Goal: Task Accomplishment & Management: Complete application form

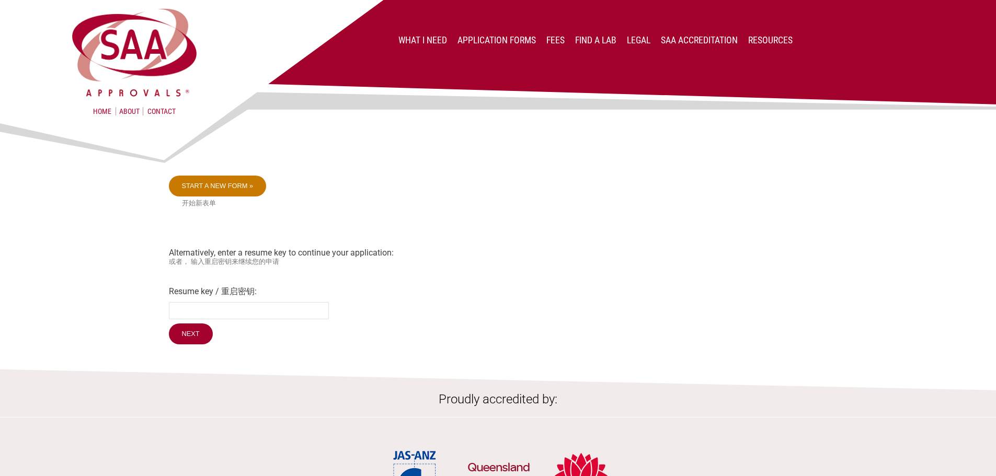
click at [199, 187] on link "Start a new form »" at bounding box center [218, 186] width 98 height 21
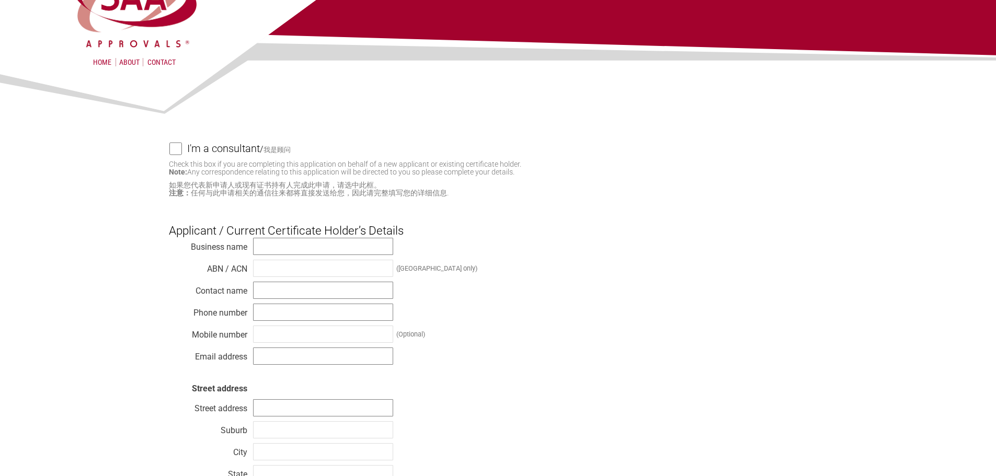
scroll to position [52, 0]
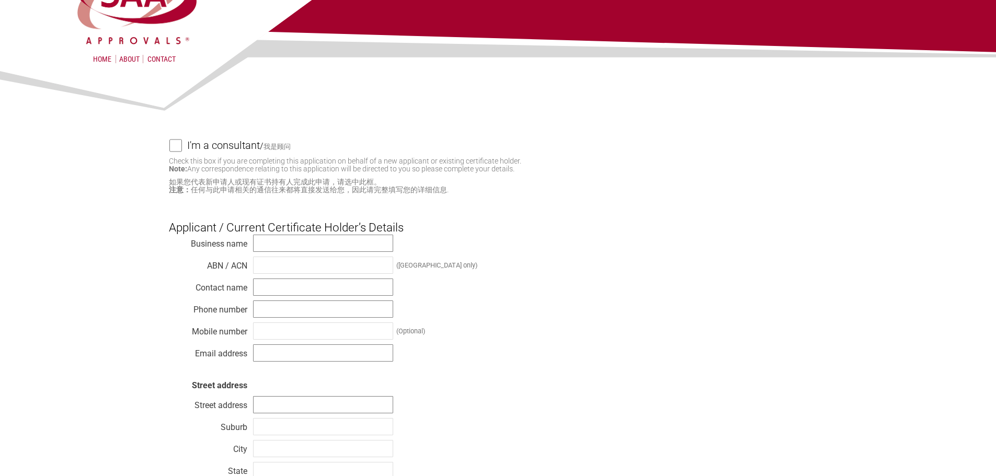
click at [173, 150] on input "I'm a consultant / 我是顾问" at bounding box center [175, 145] width 13 height 13
checkbox input "true"
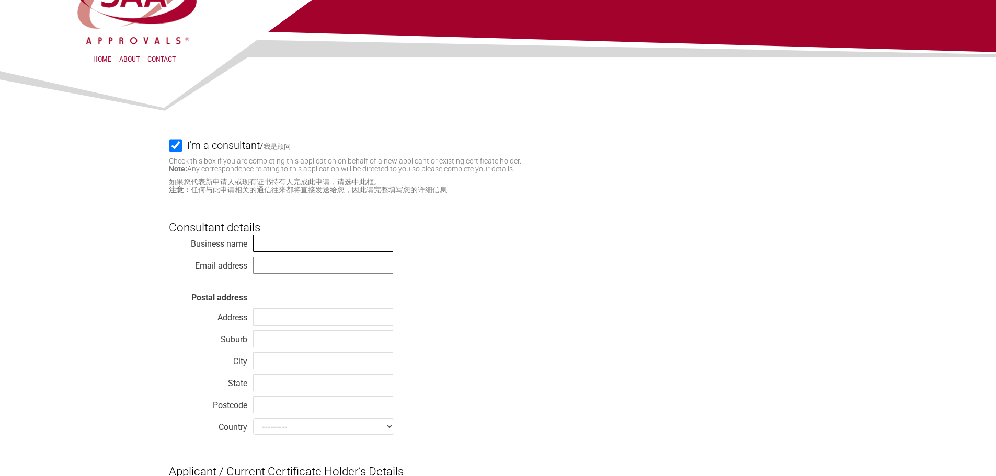
click at [305, 252] on input "text" at bounding box center [323, 243] width 140 height 17
click at [309, 245] on input "text" at bounding box center [323, 243] width 140 height 17
type input "Import Connections"
click at [305, 264] on input "text" at bounding box center [323, 265] width 140 height 17
drag, startPoint x: 305, startPoint y: 264, endPoint x: 305, endPoint y: 257, distance: 6.3
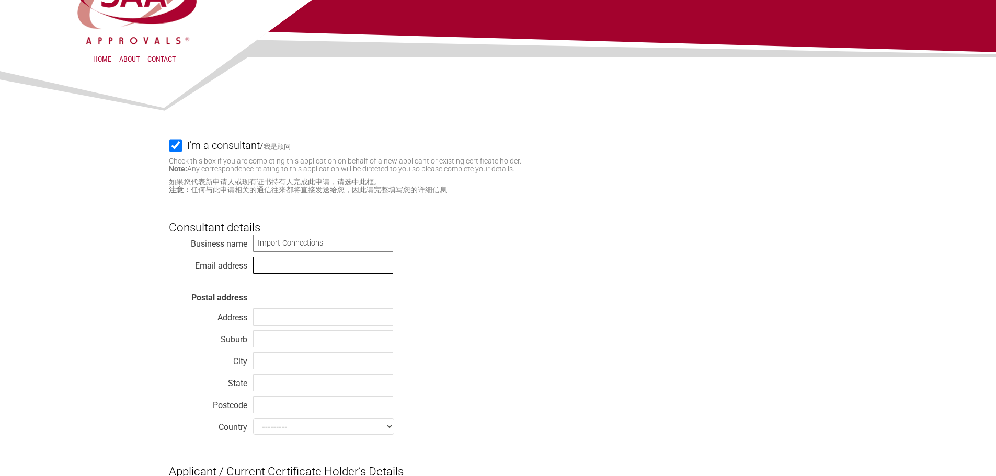
click at [305, 264] on input "text" at bounding box center [323, 265] width 140 height 17
click at [303, 241] on input "Import Connections" at bounding box center [323, 243] width 140 height 17
click at [311, 263] on input "text" at bounding box center [323, 265] width 140 height 17
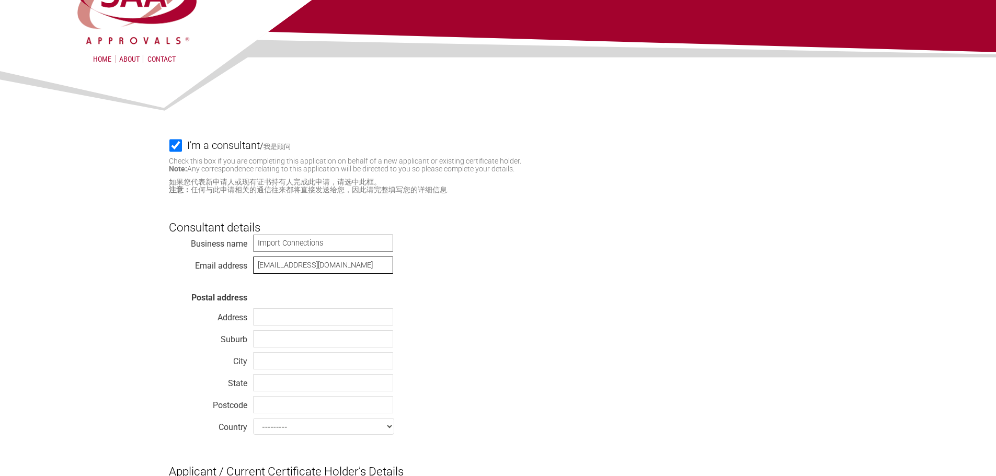
click at [347, 266] on input "[EMAIL_ADDRESS][DOMAIN_NAME]" at bounding box center [323, 265] width 140 height 17
type input "sales@importconnections.com.au"
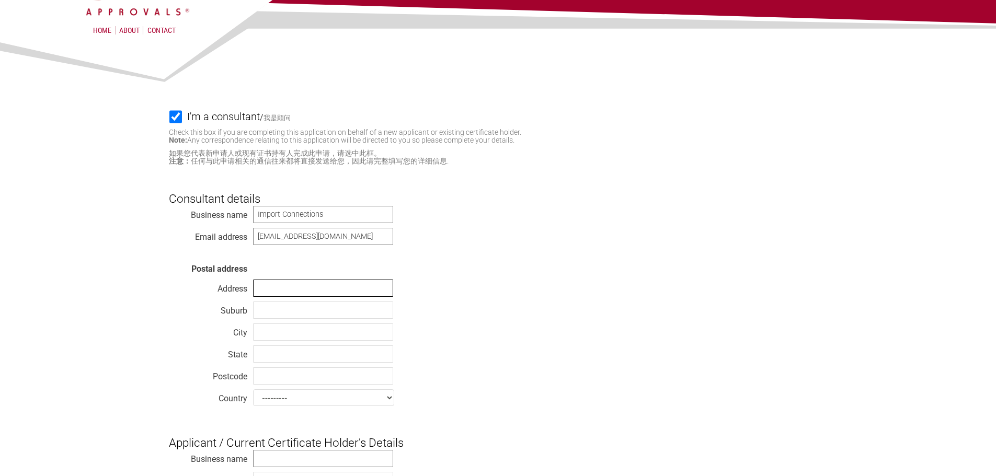
scroll to position [105, 0]
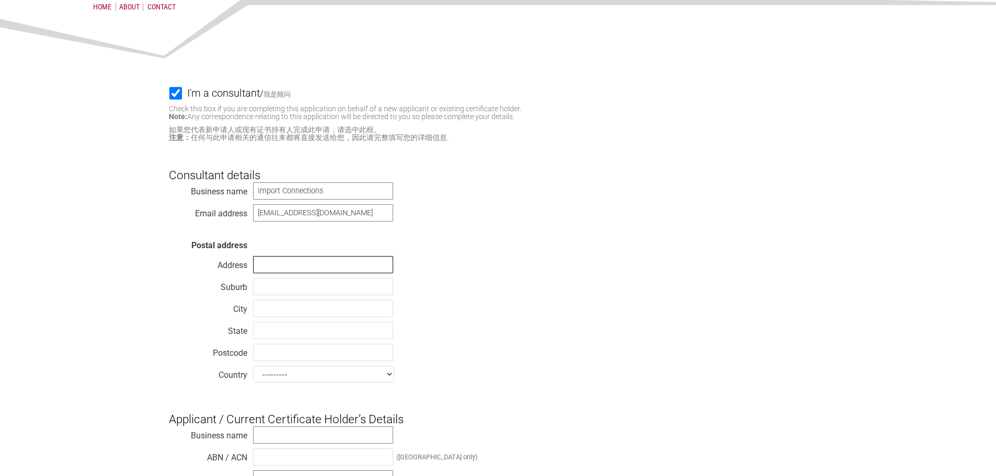
click at [287, 268] on input "text" at bounding box center [323, 264] width 140 height 17
paste input "[STREET_ADDRESS][PERSON_NAME]"
type input "[STREET_ADDRESS][PERSON_NAME]"
click at [294, 294] on input "text" at bounding box center [323, 286] width 140 height 17
paste input "Lennox Head"
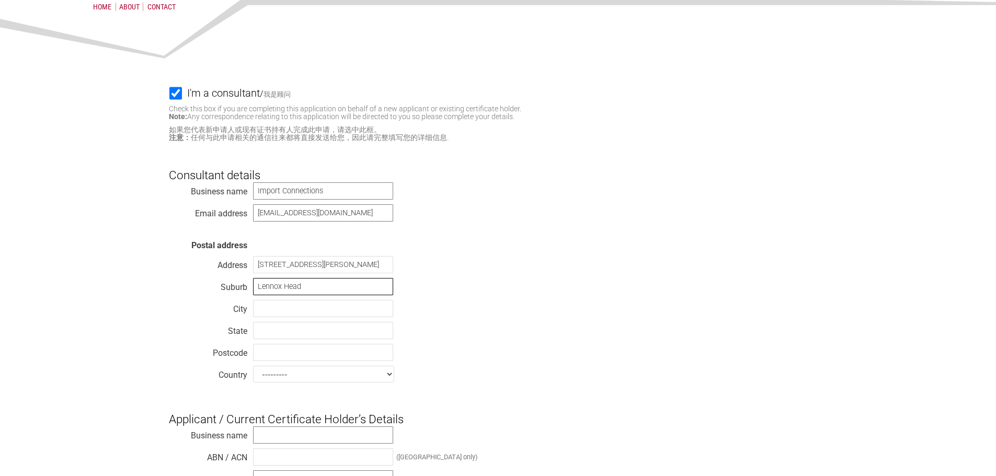
type input "Lennox Head"
click at [284, 332] on input "text" at bounding box center [323, 330] width 140 height 17
type input "BSW"
click at [286, 347] on div "Business name Import Connections Email address sales@importconnections.com.au P…" at bounding box center [498, 284] width 659 height 205
click at [280, 361] on input "text" at bounding box center [323, 352] width 140 height 17
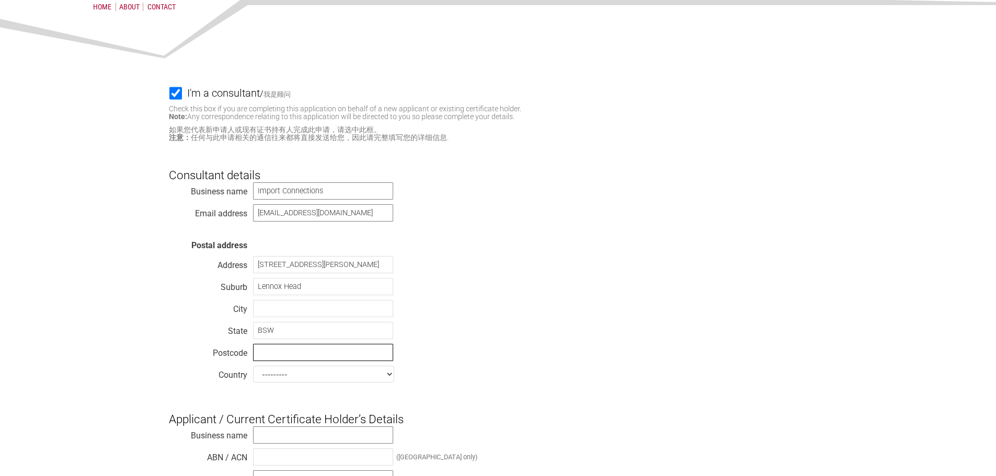
paste input "2478"
type input "2478"
click at [296, 337] on input "BSW" at bounding box center [323, 330] width 140 height 17
drag, startPoint x: 267, startPoint y: 331, endPoint x: 233, endPoint y: 335, distance: 34.2
click at [233, 335] on div "Business name Import Connections Email address sales@importconnections.com.au P…" at bounding box center [498, 284] width 659 height 205
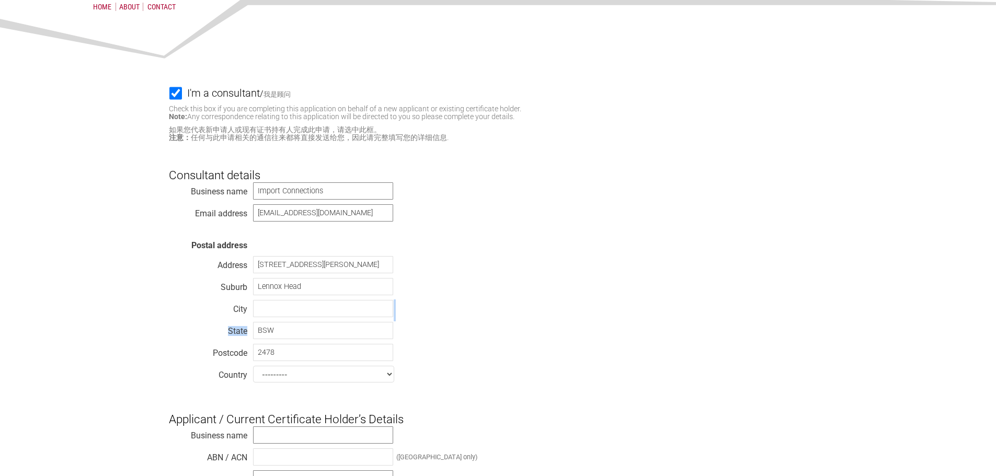
drag, startPoint x: 297, startPoint y: 324, endPoint x: 291, endPoint y: 333, distance: 11.3
click at [291, 333] on div "Business name Import Connections Email address sales@importconnections.com.au P…" at bounding box center [498, 284] width 659 height 205
drag, startPoint x: 281, startPoint y: 334, endPoint x: 217, endPoint y: 331, distance: 64.4
click at [217, 331] on div "Business name Import Connections Email address sales@importconnections.com.au P…" at bounding box center [498, 284] width 659 height 205
type input "[GEOGRAPHIC_DATA]"
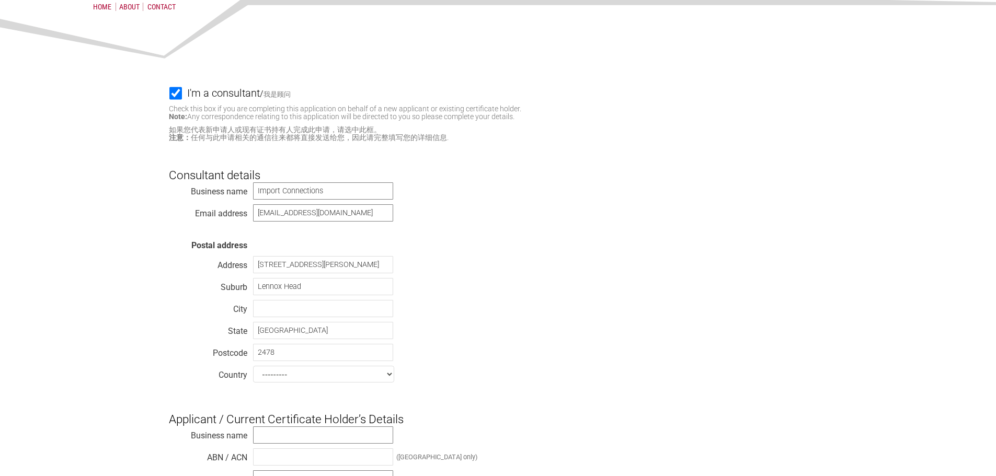
click at [294, 379] on select "--------- Afghanistan Albania Algeria American Samoa Andorra Angola Anguilla An…" at bounding box center [323, 374] width 141 height 17
select select "[GEOGRAPHIC_DATA]"
click at [253, 370] on select "--------- Afghanistan Albania Algeria American Samoa Andorra Angola Anguilla An…" at bounding box center [323, 374] width 141 height 17
click at [202, 273] on div "Business name Import Connections Email address sales@importconnections.com.au P…" at bounding box center [498, 284] width 659 height 205
click at [264, 302] on div "Business name Import Connections Email address sales@importconnections.com.au P…" at bounding box center [498, 284] width 659 height 205
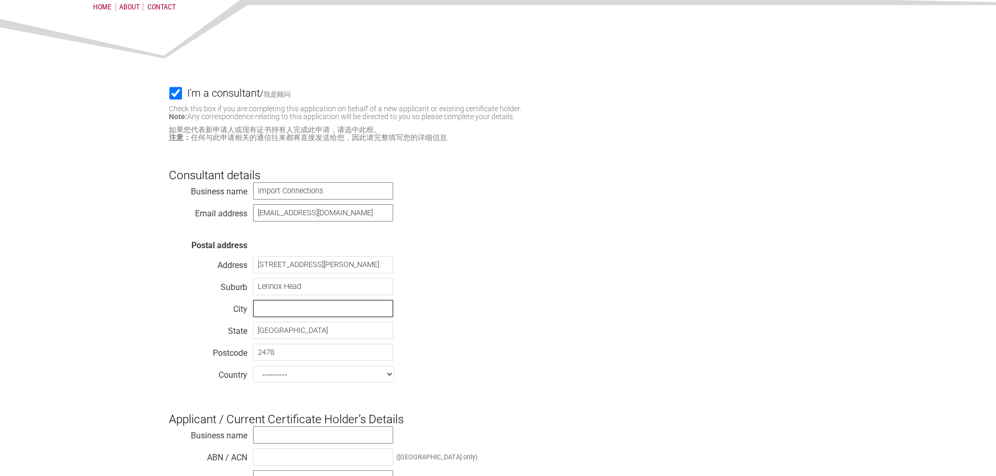
click at [264, 308] on input "text" at bounding box center [323, 308] width 140 height 17
click at [274, 316] on input "text" at bounding box center [323, 308] width 140 height 17
paste input "Ballina"
type input "Ballina"
click at [489, 299] on div "Business name Import Connections Email address sales@importconnections.com.au P…" at bounding box center [498, 284] width 659 height 205
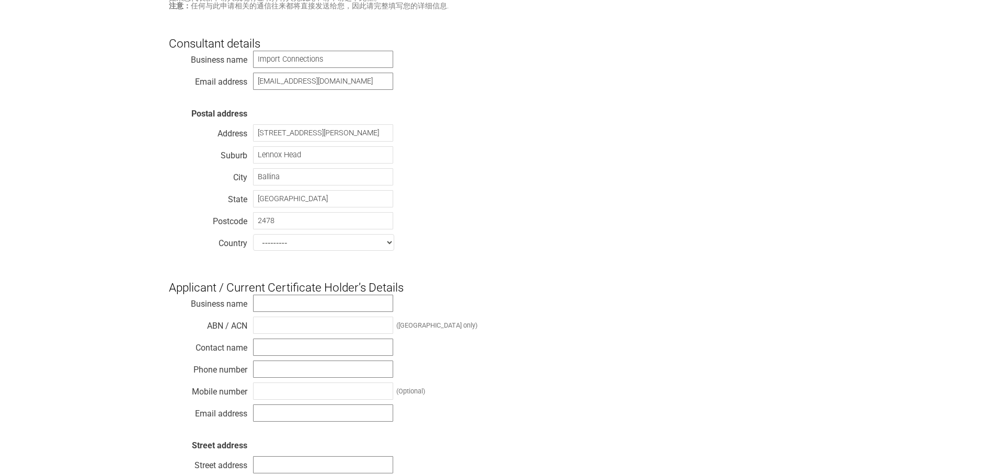
scroll to position [262, 0]
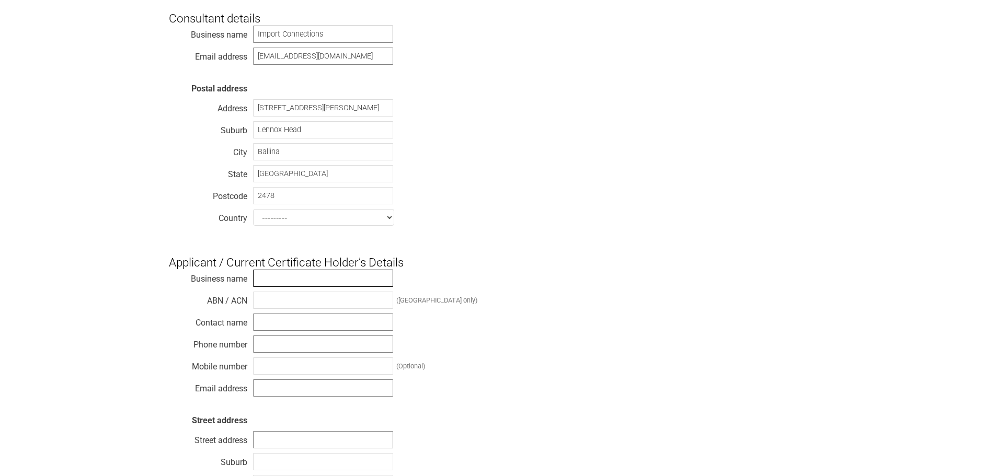
click at [277, 283] on input "text" at bounding box center [323, 278] width 140 height 17
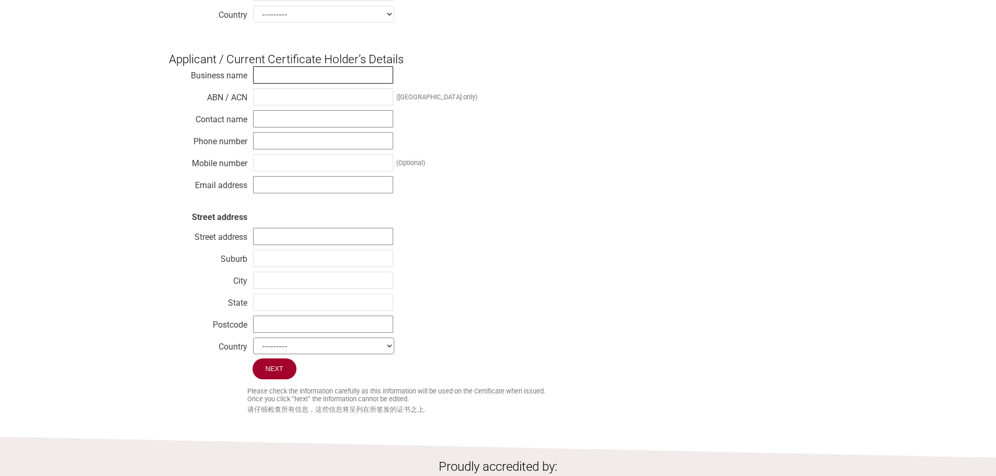
scroll to position [471, 0]
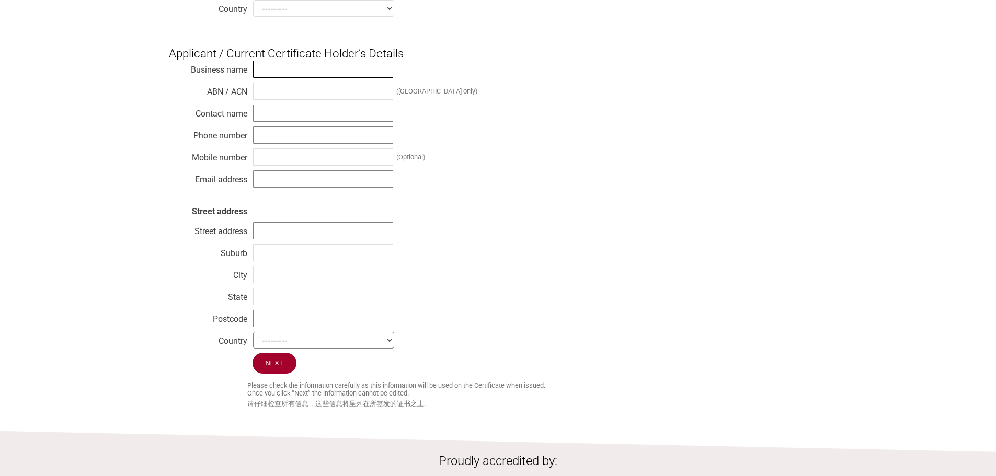
click at [296, 69] on input "text" at bounding box center [323, 69] width 140 height 17
type input "You Knead Sourdough"
click at [285, 240] on input "text" at bounding box center [323, 230] width 140 height 17
click at [286, 232] on input "text" at bounding box center [323, 230] width 140 height 17
paste input "YOU KNEAD SOURDOUGH PTY LTD"
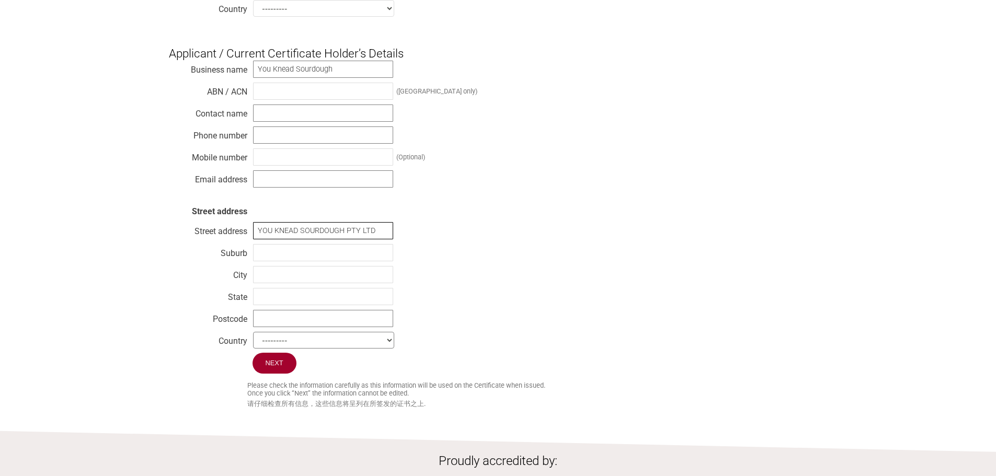
scroll to position [0, 1]
click at [291, 234] on input "YOU KNEAD SOURDOUGH PTY LTD" at bounding box center [323, 230] width 140 height 17
click at [267, 239] on input "YOU KNEAD SOURDOUGH PTY LTD" at bounding box center [323, 230] width 140 height 17
click at [271, 238] on input "YOU KNEAD SOURDOUGH PTY LTD" at bounding box center [323, 230] width 140 height 17
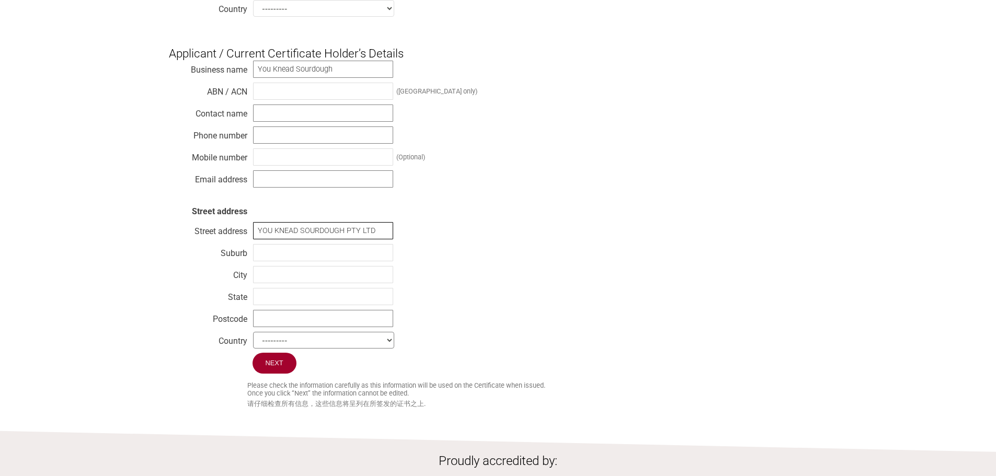
click at [290, 233] on input "YOU KNEAD SOURDOUGH PTY LTD" at bounding box center [323, 230] width 140 height 17
type input "YOU KNEAD SOURDOUGH PTY LTD"
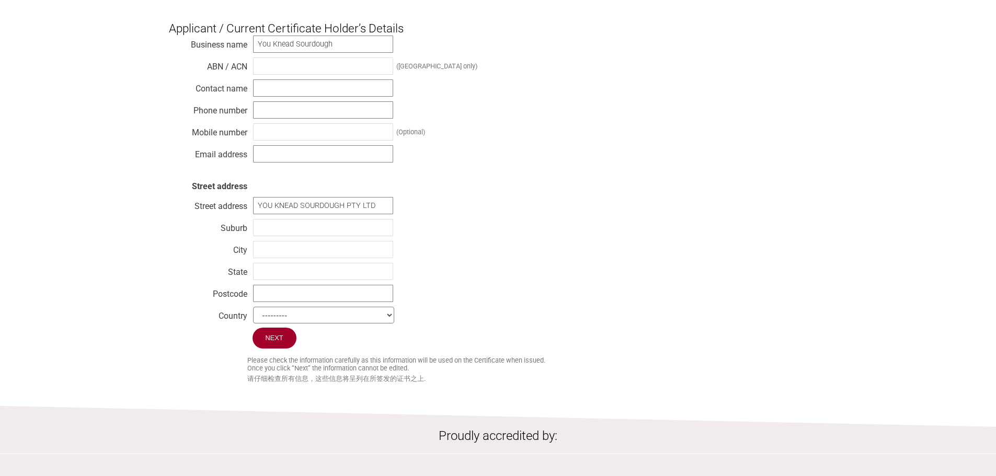
scroll to position [471, 0]
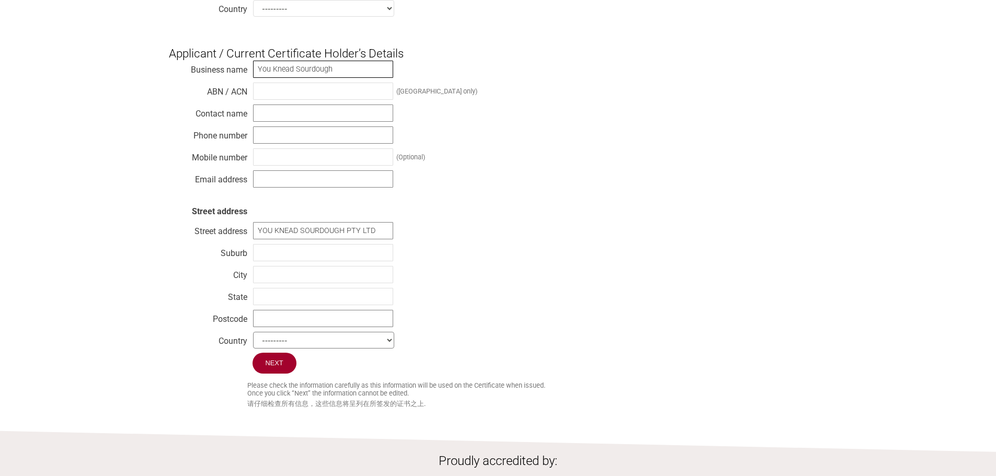
click at [297, 77] on input "You Knead Sourdough" at bounding box center [323, 69] width 140 height 17
paste input "OU KNEAD SOURDOUGH PTY LTD"
type input "YOU KNEAD SOURDOUGH PTY LTD"
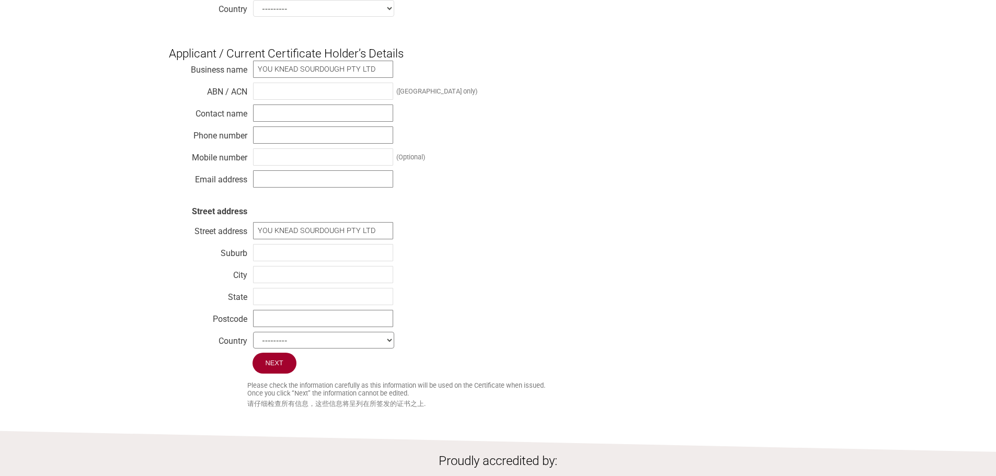
click at [301, 109] on div "Business name YOU KNEAD SOURDOUGH PTY LTD ABN / ACN (Australia only) Contact na…" at bounding box center [498, 206] width 659 height 293
click at [287, 271] on div "Business name YOU KNEAD SOURDOUGH PTY LTD ABN / ACN (Australia only) Contact na…" at bounding box center [498, 206] width 659 height 293
click at [291, 262] on input "text" at bounding box center [323, 252] width 140 height 17
click at [280, 94] on input "text" at bounding box center [323, 91] width 140 height 17
paste input "29 653 787 832"
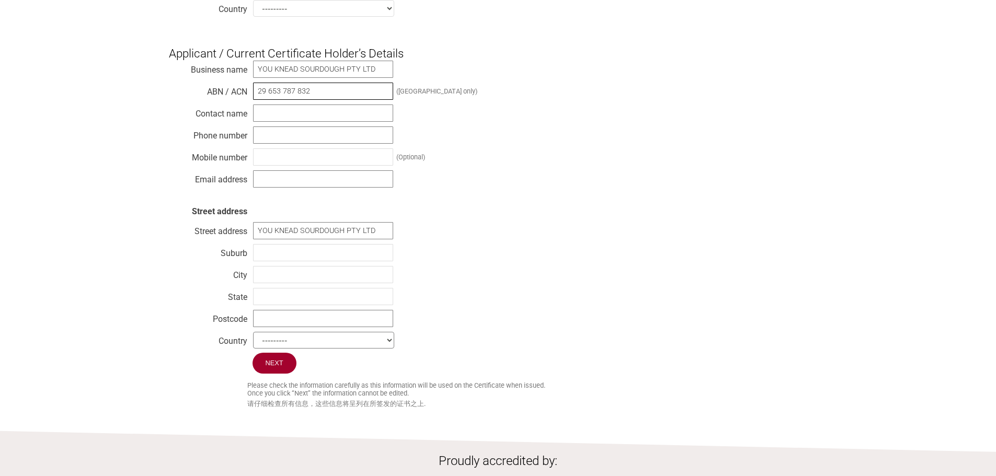
type input "29 653 787 832"
click at [281, 131] on div "Business name YOU KNEAD SOURDOUGH PTY LTD ABN / ACN 29 653 787 832 (Australia o…" at bounding box center [498, 206] width 659 height 293
click at [283, 115] on input "text" at bounding box center [323, 113] width 140 height 17
type input "[PERSON_NAME]"
click at [294, 140] on input "text" at bounding box center [323, 135] width 140 height 17
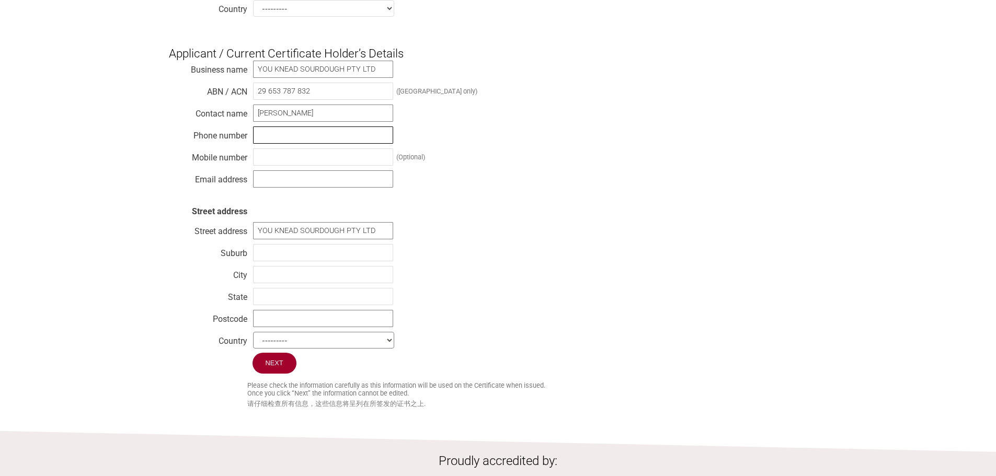
paste input "0413298067"
type input "0413298067"
click at [291, 162] on input "text" at bounding box center [323, 157] width 140 height 17
click at [293, 177] on div "Business name YOU KNEAD SOURDOUGH PTY LTD ABN / ACN 29 653 787 832 (Australia o…" at bounding box center [498, 206] width 659 height 293
click at [292, 186] on input "text" at bounding box center [323, 179] width 140 height 17
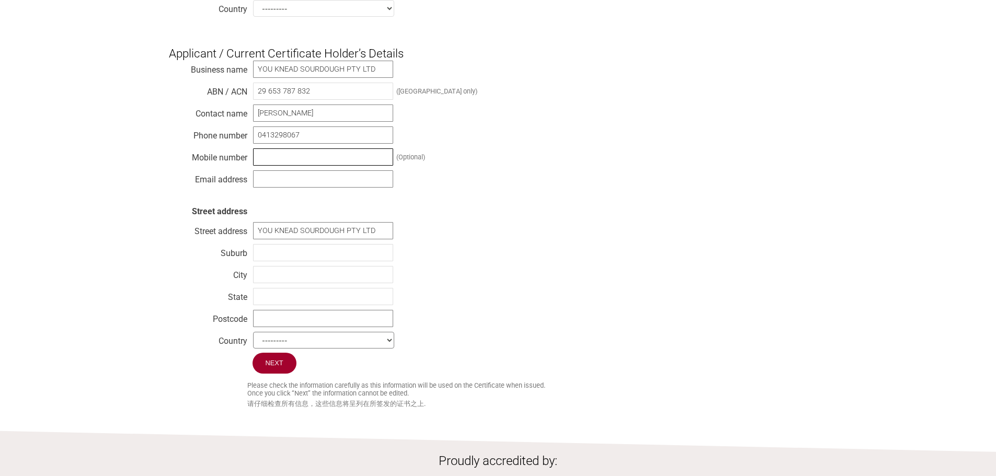
click at [275, 164] on input "text" at bounding box center [323, 157] width 140 height 17
click at [272, 188] on input "text" at bounding box center [323, 179] width 140 height 17
paste input "[EMAIL_ADDRESS][DOMAIN_NAME]"
type input "[EMAIL_ADDRESS][DOMAIN_NAME]"
click at [441, 198] on div "Business name YOU KNEAD SOURDOUGH PTY LTD ABN / ACN 29 653 787 832 (Australia o…" at bounding box center [498, 206] width 659 height 293
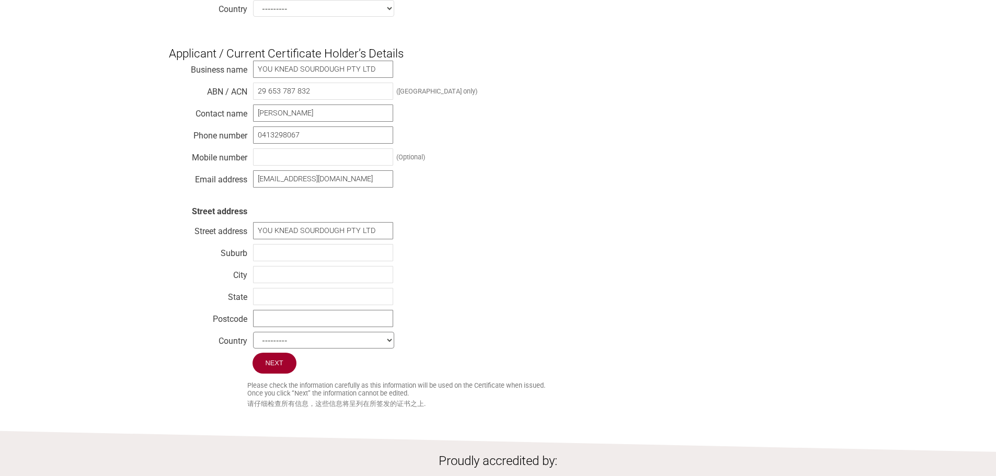
click at [502, 255] on div "Business name YOU KNEAD SOURDOUGH PTY LTD ABN / ACN 29 653 787 832 (Australia o…" at bounding box center [498, 206] width 659 height 293
click at [276, 240] on input "YOU KNEAD SOURDOUGH PTY LTD" at bounding box center [323, 230] width 140 height 17
click at [280, 237] on input "YOU KNEAD SOURDOUGH PTY LTD" at bounding box center [323, 230] width 140 height 17
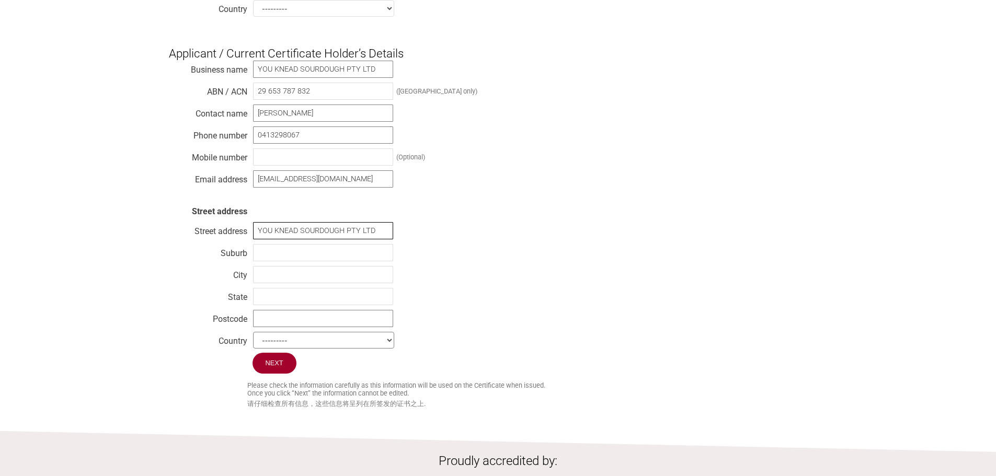
click at [280, 237] on input "YOU KNEAD SOURDOUGH PTY LTD" at bounding box center [323, 230] width 140 height 17
type input "YOU KNEAD SOURDOUGH PTY LTD"
click at [353, 240] on input "YOU KNEAD SOURDOUGH PTY LTD" at bounding box center [323, 230] width 140 height 17
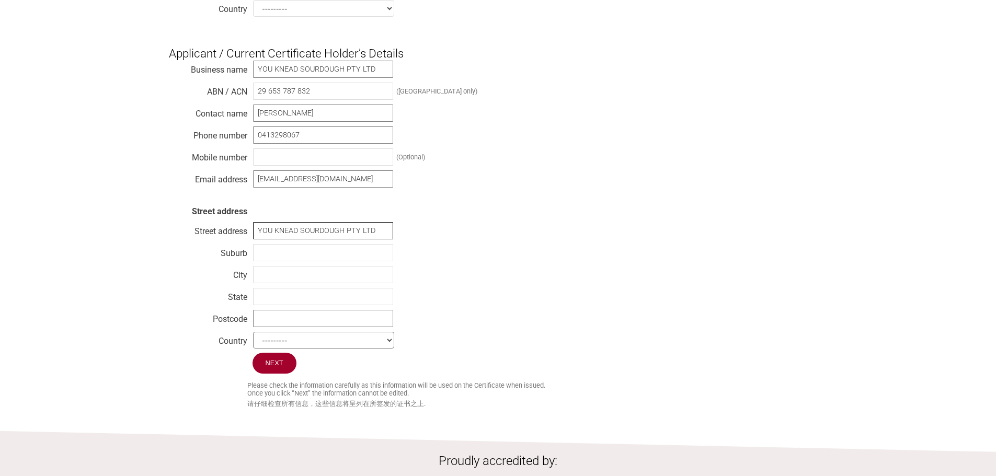
click at [353, 240] on input "YOU KNEAD SOURDOUGH PTY LTD" at bounding box center [323, 230] width 140 height 17
click at [271, 240] on input "text" at bounding box center [323, 230] width 140 height 17
paste input "3/55 Gawler Place"
click at [292, 240] on input "3/55 Gawler Place" at bounding box center [323, 230] width 140 height 17
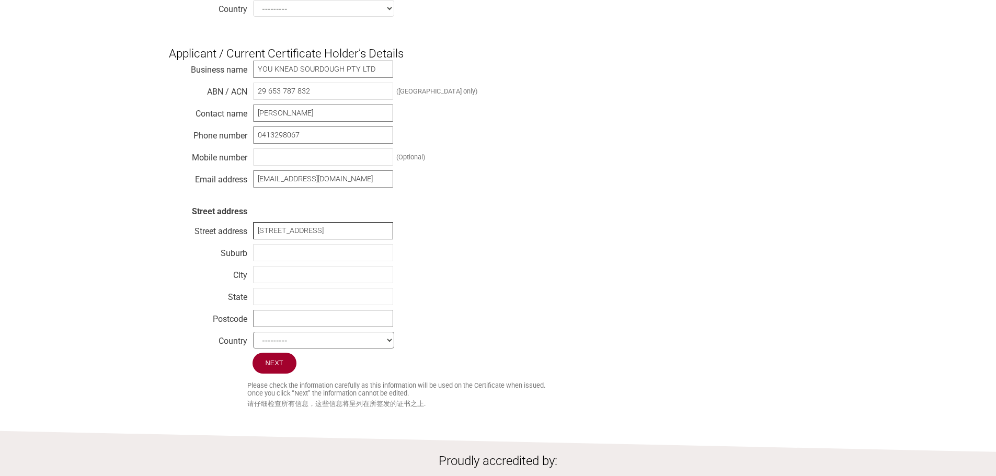
click at [292, 240] on input "3/55 Gawler Place" at bounding box center [323, 230] width 140 height 17
paste input "Suite 4606,"
type input "[STREET_ADDRESS]"
click at [275, 262] on input "text" at bounding box center [323, 252] width 140 height 17
click at [278, 274] on div "Business name YOU KNEAD SOURDOUGH PTY LTD ABN / ACN 29 653 787 832 (Australia o…" at bounding box center [498, 206] width 659 height 293
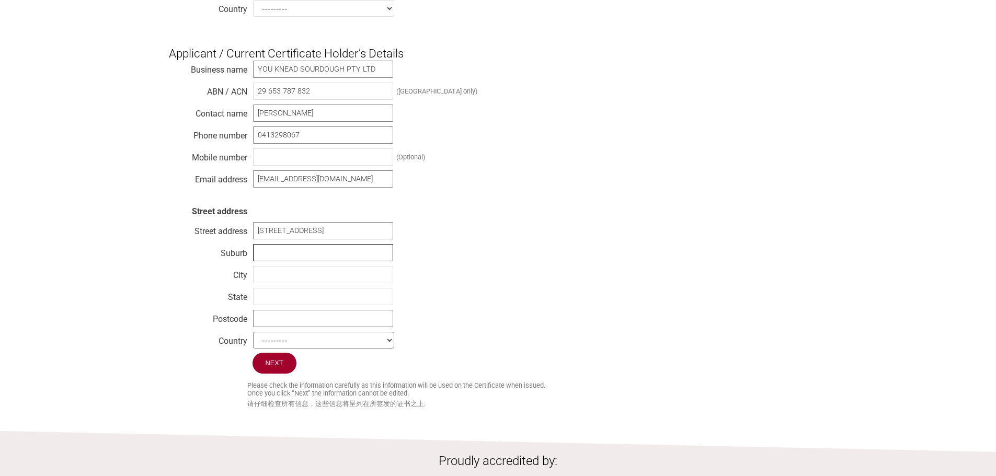
click at [280, 262] on input "text" at bounding box center [323, 252] width 140 height 17
paste input "[GEOGRAPHIC_DATA]"
type input "[GEOGRAPHIC_DATA]"
click at [269, 281] on input "text" at bounding box center [323, 274] width 140 height 17
paste input "[GEOGRAPHIC_DATA]"
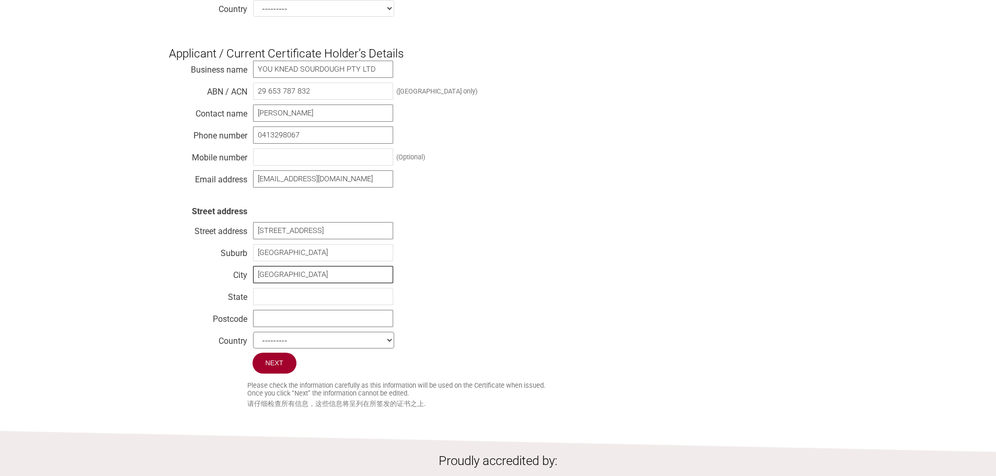
type input "[GEOGRAPHIC_DATA]"
click at [261, 302] on input "text" at bounding box center [323, 296] width 140 height 17
click at [255, 303] on input "text" at bounding box center [323, 296] width 140 height 17
paste input "[GEOGRAPHIC_DATA] ([GEOGRAPHIC_DATA])"
type input "[GEOGRAPHIC_DATA] ([GEOGRAPHIC_DATA])"
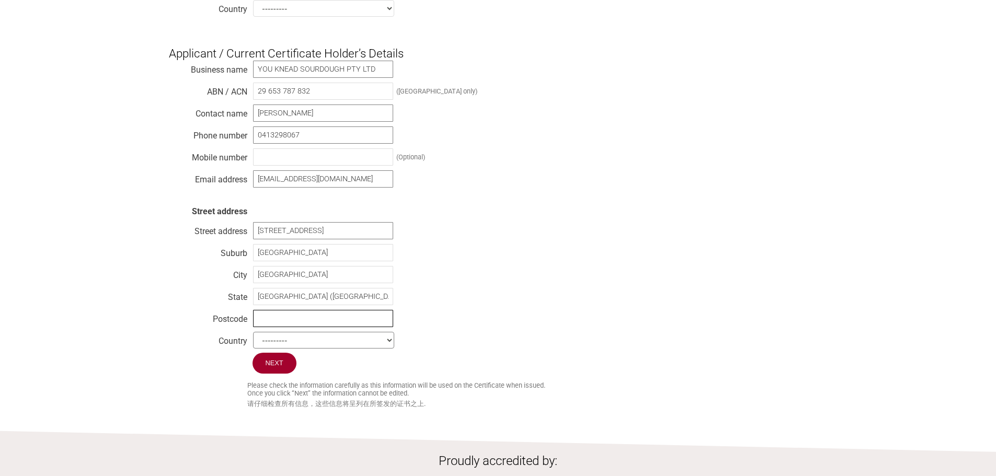
click at [278, 327] on input "text" at bounding box center [323, 318] width 140 height 17
paste input "5000"
type input "5000"
click at [293, 347] on select "--------- Afghanistan Albania Algeria American Samoa Andorra Angola Anguilla An…" at bounding box center [323, 340] width 141 height 17
select select "[GEOGRAPHIC_DATA]"
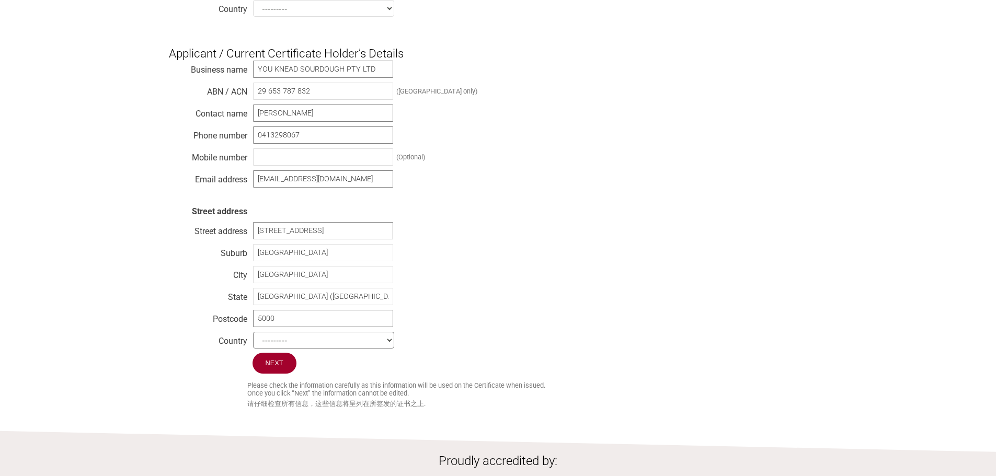
click at [253, 343] on select "--------- Afghanistan Albania Algeria American Samoa Andorra Angola Anguilla An…" at bounding box center [323, 340] width 141 height 17
click at [269, 375] on input "Next" at bounding box center [275, 364] width 45 height 22
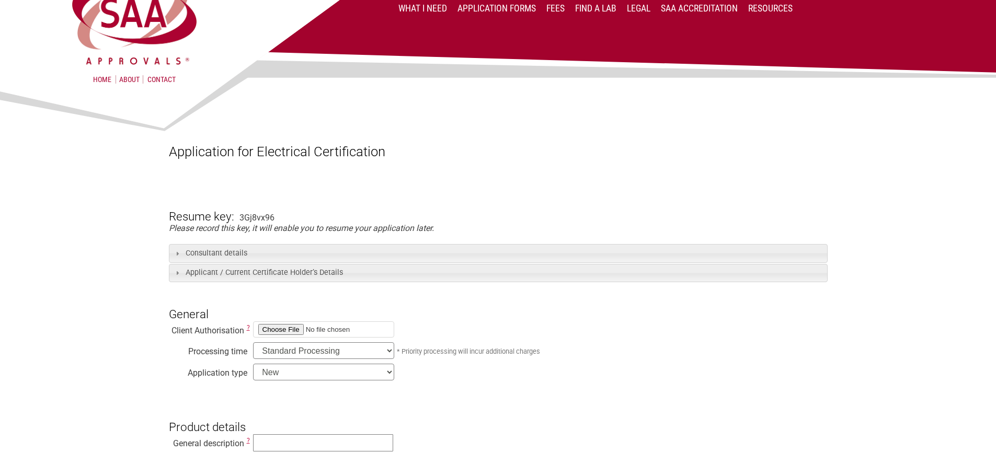
scroll to position [52, 0]
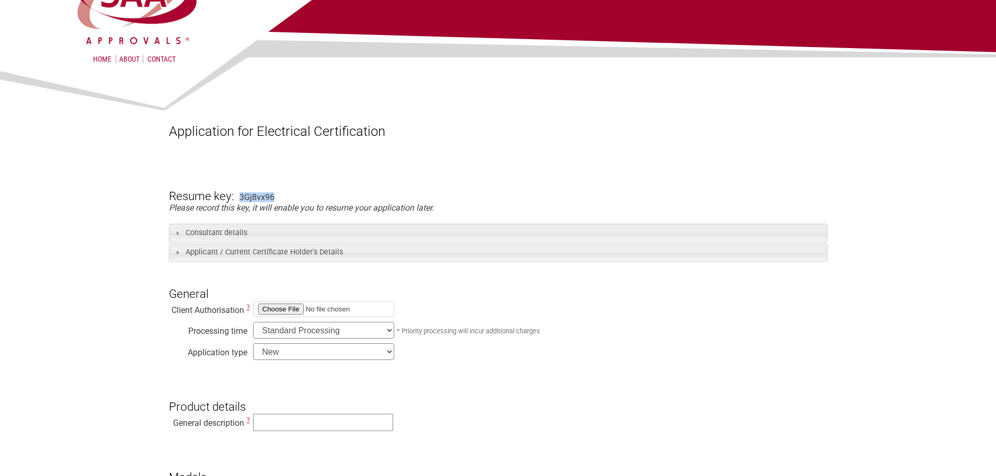
drag, startPoint x: 290, startPoint y: 198, endPoint x: 240, endPoint y: 196, distance: 49.7
copy div "3Gj8vx96"
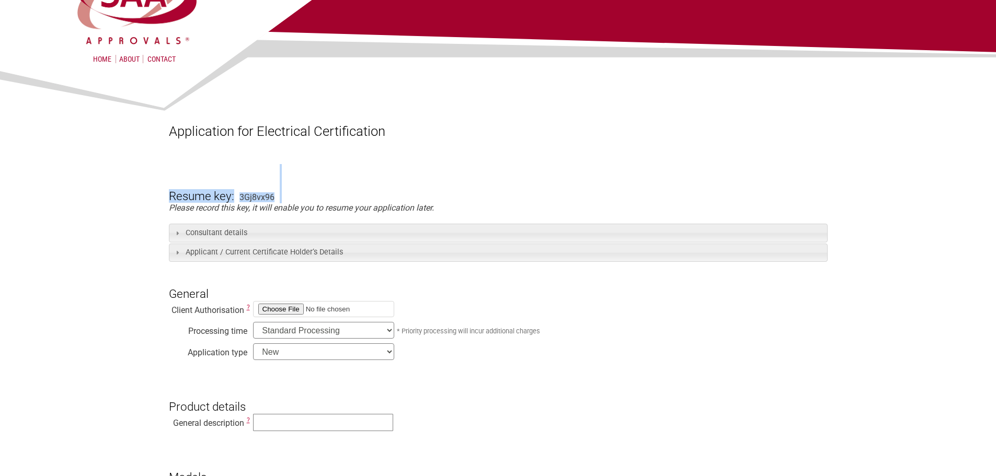
drag, startPoint x: 261, startPoint y: 191, endPoint x: 188, endPoint y: 196, distance: 72.9
drag, startPoint x: 271, startPoint y: 196, endPoint x: 151, endPoint y: 197, distance: 120.8
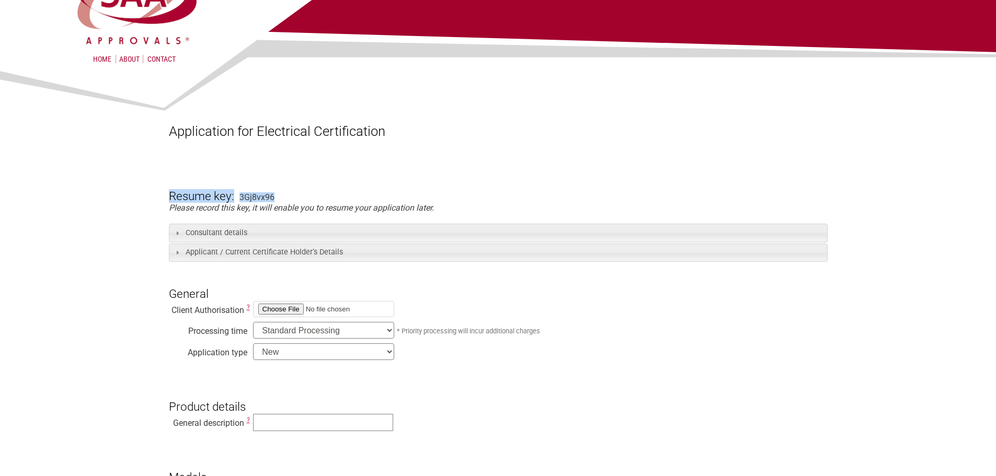
copy form "Resume key: 3Gj8vx96"
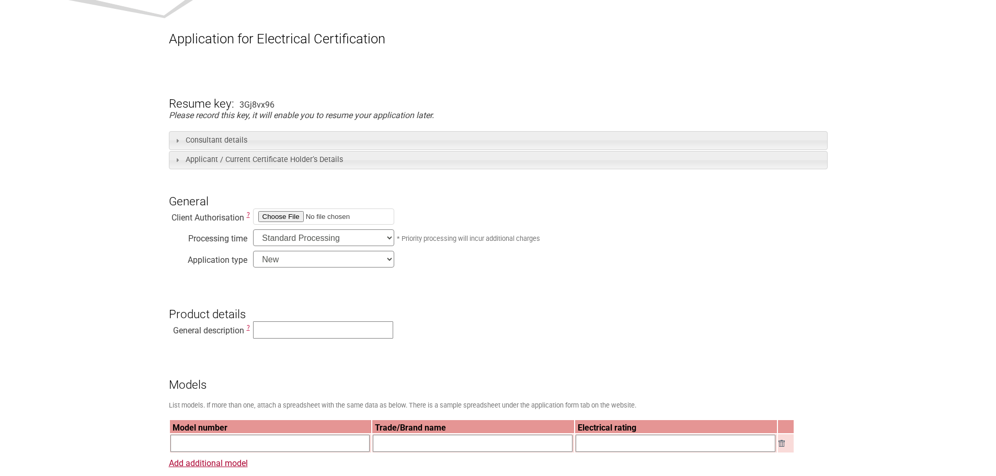
scroll to position [105, 0]
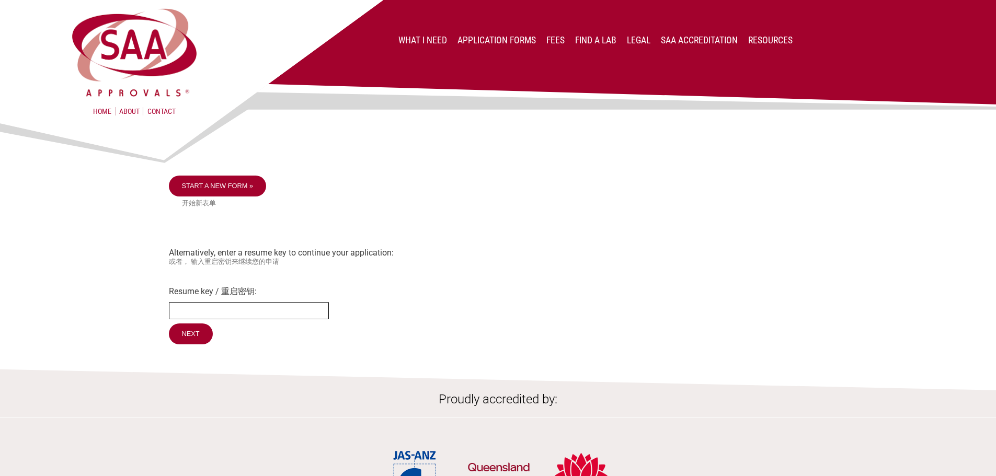
click at [193, 307] on input "Resume key / 重启密钥:" at bounding box center [249, 310] width 160 height 17
click at [199, 348] on div "Home About Contact What I Need Application Forms Fees Find a lab Legal SAA Accr…" at bounding box center [498, 351] width 996 height 702
click at [192, 333] on input "Next" at bounding box center [191, 335] width 45 height 22
click at [220, 310] on input "QLa1mj32" at bounding box center [249, 310] width 160 height 17
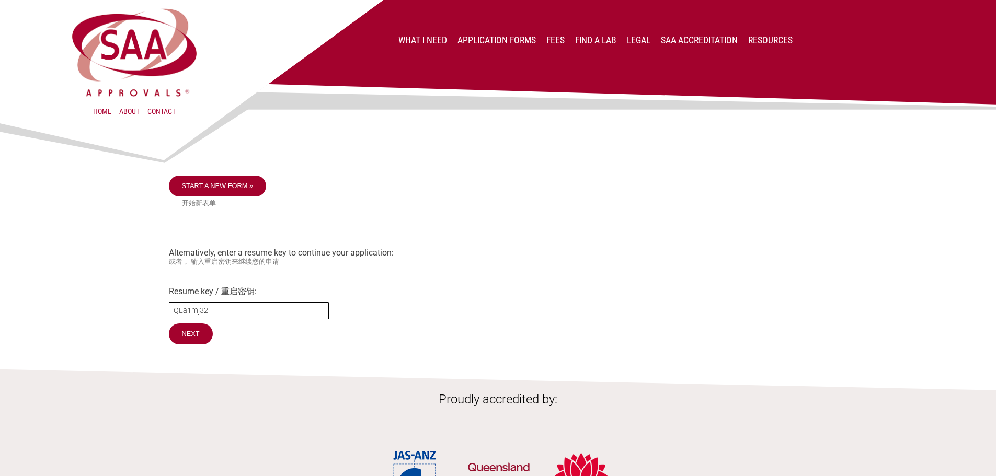
paste input "3Gj8vx96"
type input "3Gj8vx96"
click at [204, 333] on input "Next" at bounding box center [191, 335] width 45 height 22
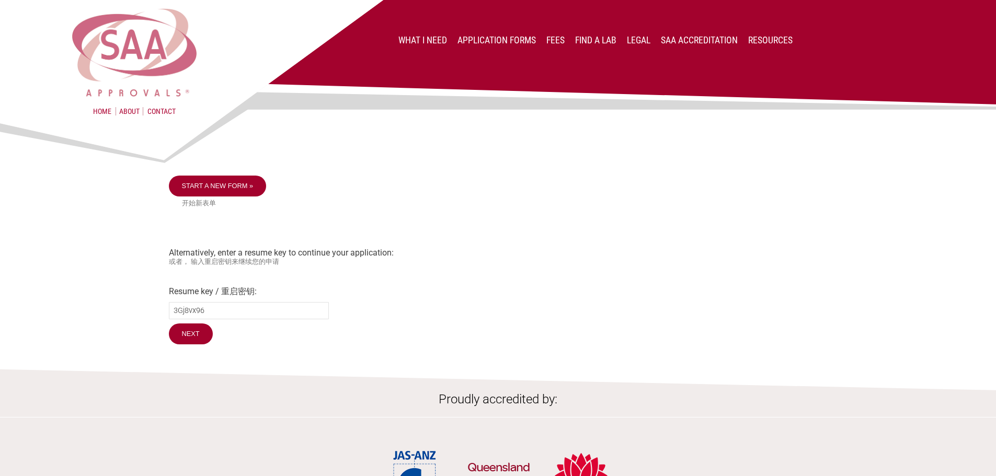
click at [73, 65] on img at bounding box center [135, 52] width 130 height 93
click at [147, 61] on img at bounding box center [135, 52] width 130 height 93
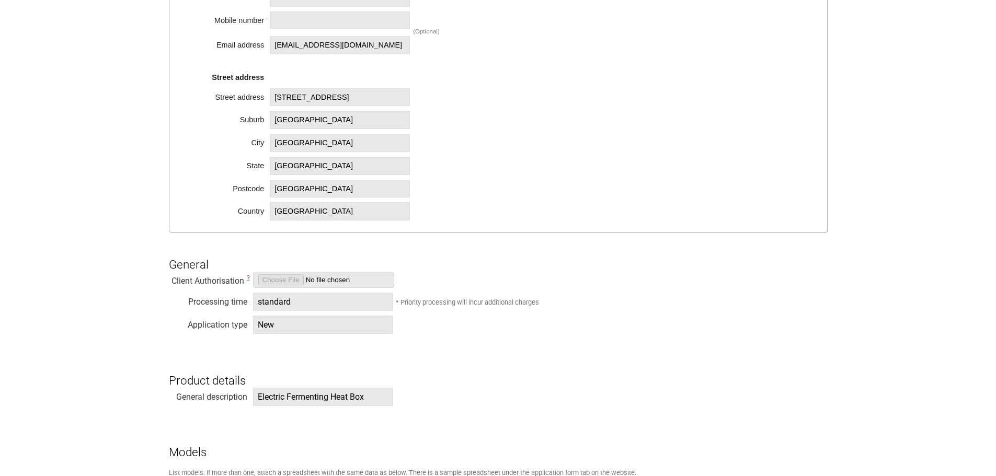
scroll to position [680, 0]
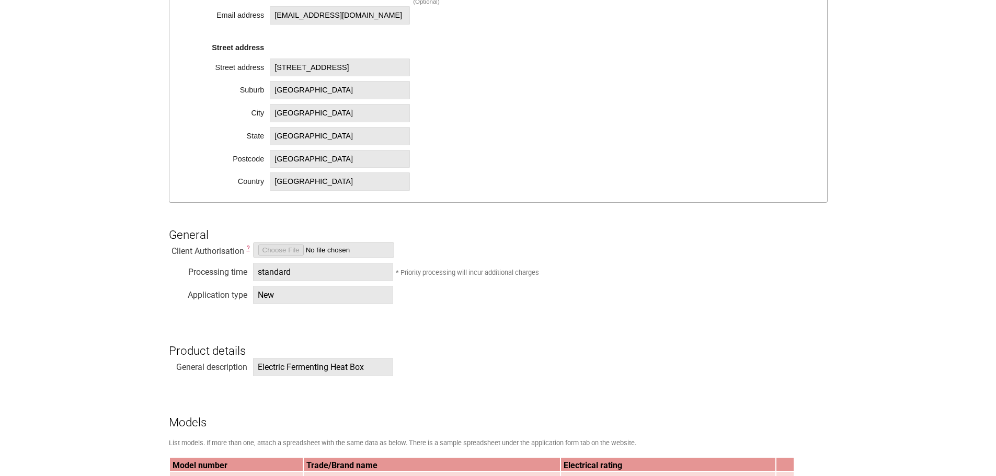
click at [280, 240] on h3 "General" at bounding box center [498, 226] width 659 height 31
drag, startPoint x: 242, startPoint y: 247, endPoint x: 248, endPoint y: 251, distance: 7.0
click at [242, 247] on div "Client Authorisation ?" at bounding box center [208, 249] width 78 height 10
click at [249, 249] on span "?" at bounding box center [248, 248] width 3 height 7
click at [559, 247] on div "Client Authorisation ?" at bounding box center [498, 252] width 659 height 21
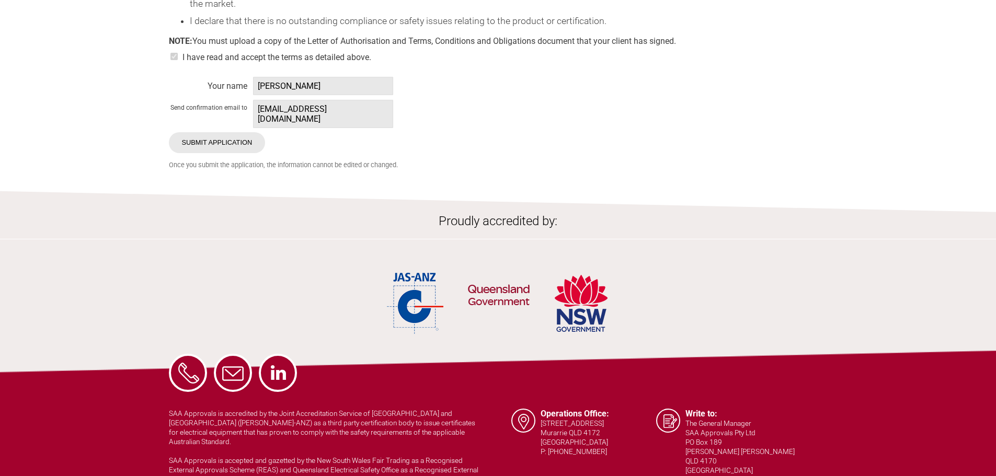
scroll to position [2330, 0]
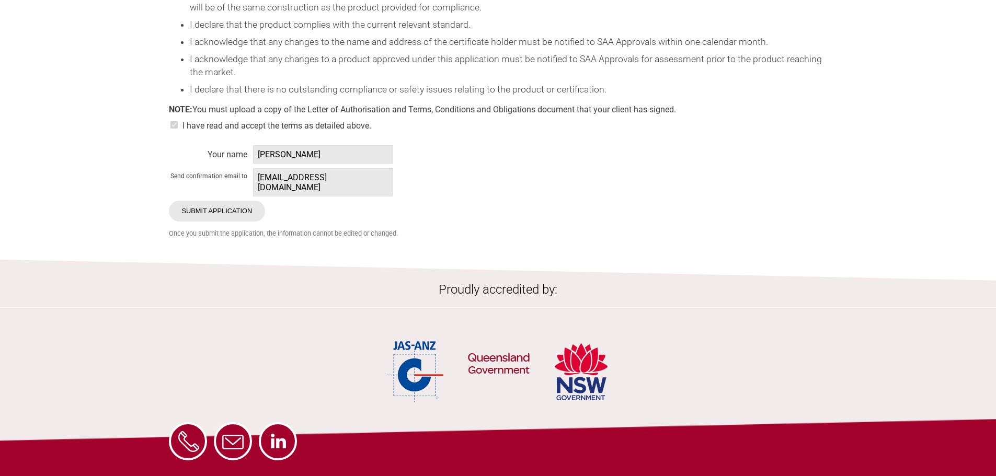
click at [305, 189] on span "[EMAIL_ADDRESS][DOMAIN_NAME]" at bounding box center [323, 182] width 140 height 28
click at [185, 135] on div "I have read and accept the terms as detailed above." at bounding box center [498, 125] width 659 height 20
click at [179, 135] on div "I have read and accept the terms as detailed above." at bounding box center [498, 125] width 659 height 20
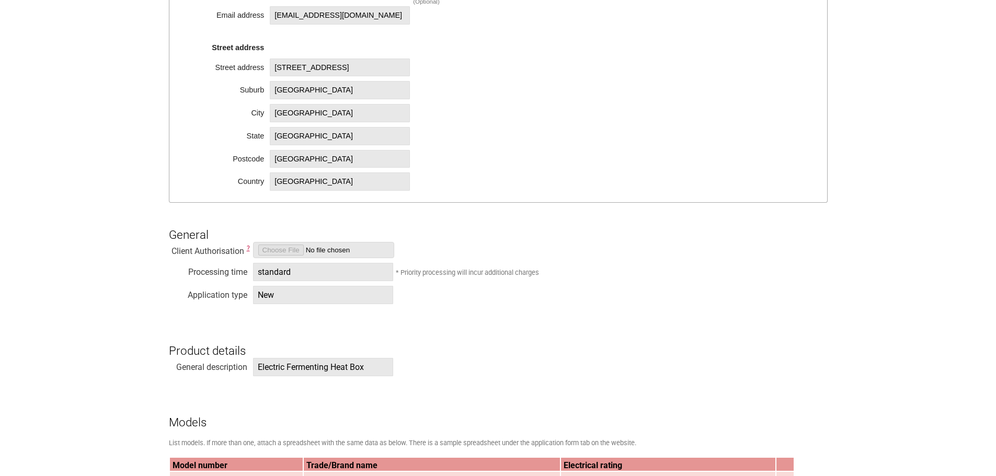
scroll to position [732, 0]
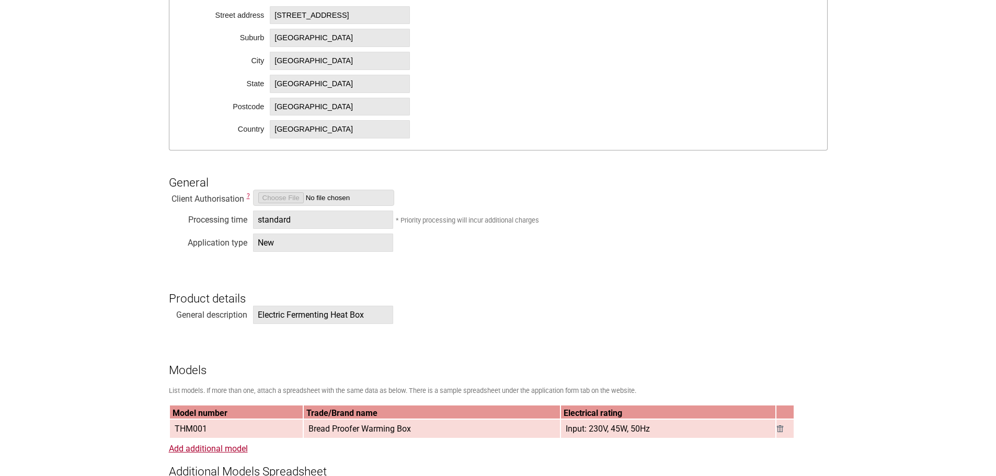
click at [307, 189] on h3 "General" at bounding box center [498, 173] width 659 height 31
drag, startPoint x: 304, startPoint y: 211, endPoint x: 273, endPoint y: 243, distance: 44.8
drag, startPoint x: 273, startPoint y: 243, endPoint x: 273, endPoint y: 234, distance: 8.4
click at [273, 238] on span "New" at bounding box center [323, 243] width 140 height 18
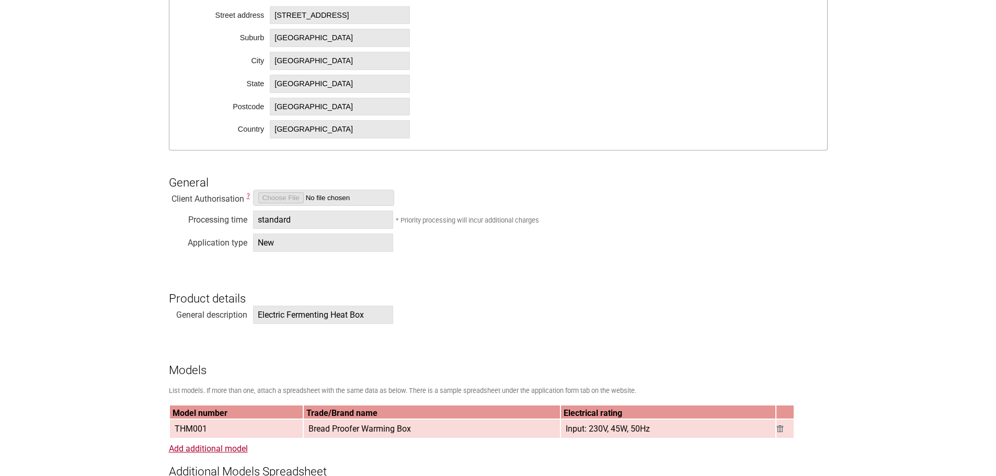
click at [272, 223] on span "standard" at bounding box center [323, 220] width 140 height 18
click at [279, 236] on span "New" at bounding box center [323, 243] width 140 height 18
click at [290, 248] on span "New" at bounding box center [323, 243] width 140 height 18
click at [363, 317] on span "Electric Fermenting Heat Box" at bounding box center [323, 315] width 140 height 18
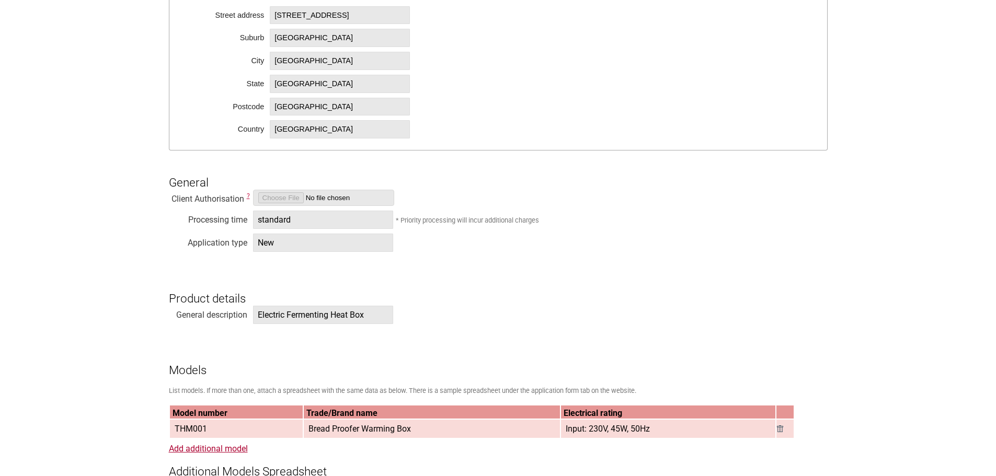
click at [361, 315] on span "Electric Fermenting Heat Box" at bounding box center [323, 315] width 140 height 18
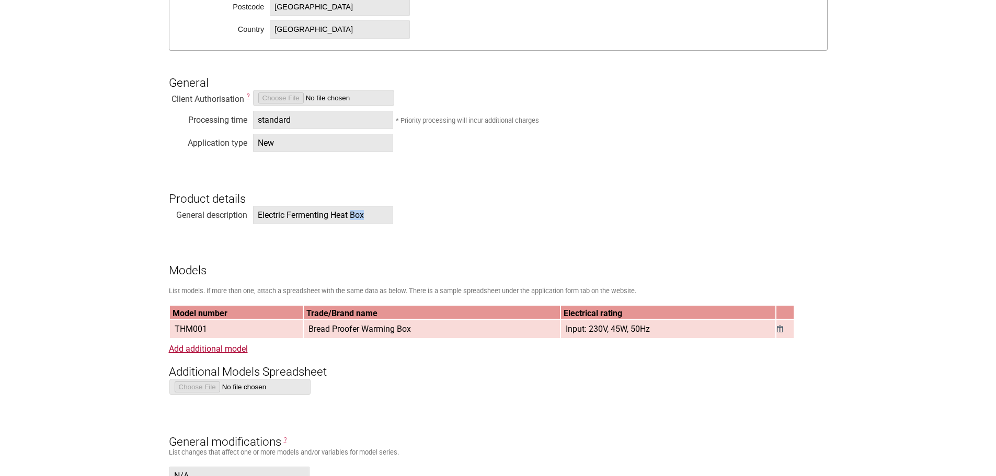
scroll to position [837, 0]
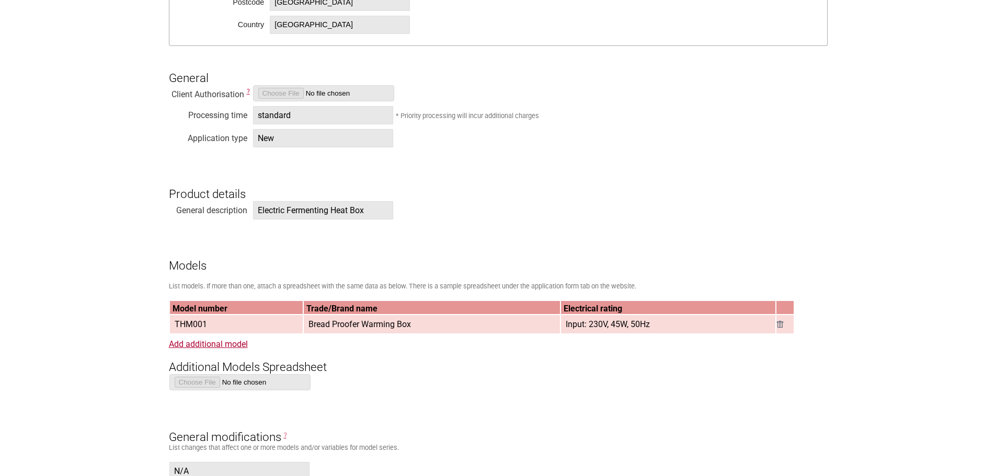
click at [263, 329] on td "THM001" at bounding box center [236, 324] width 133 height 18
click at [176, 323] on span "THM001" at bounding box center [191, 324] width 41 height 17
click at [217, 326] on td "THM001" at bounding box center [236, 324] width 133 height 18
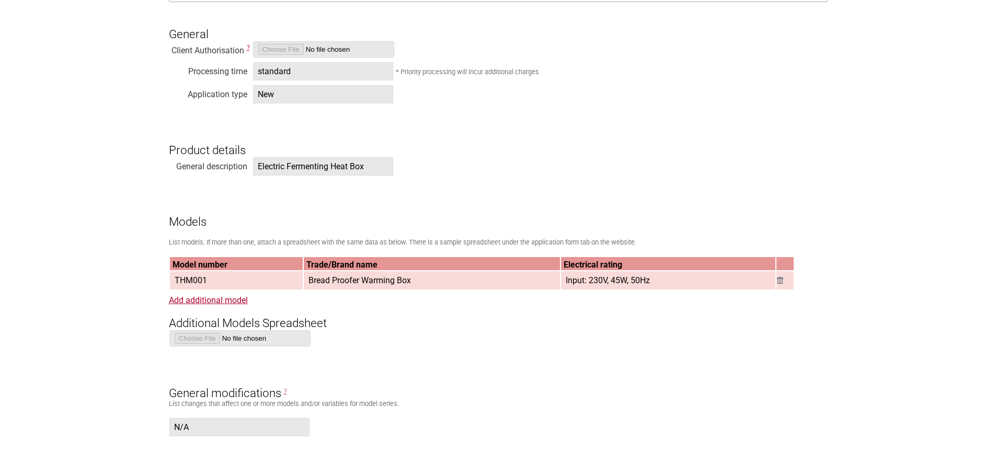
scroll to position [889, 0]
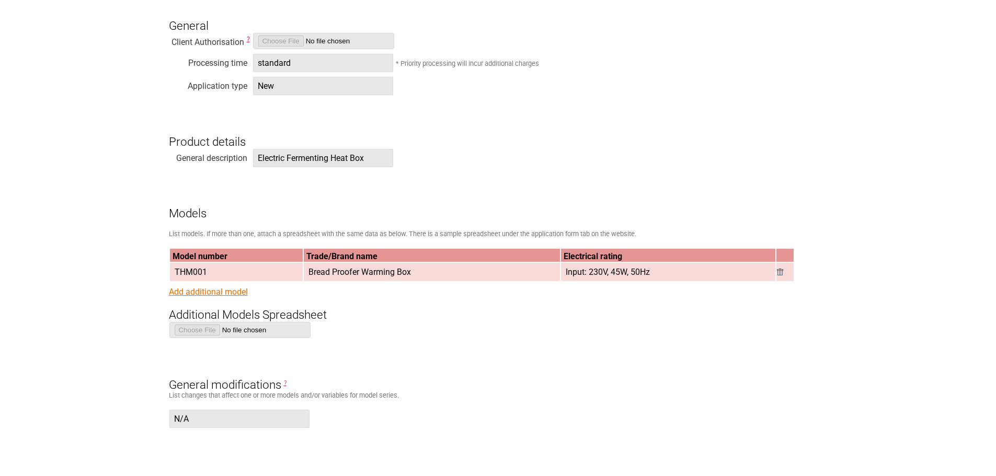
click at [217, 295] on link "Add additional model" at bounding box center [208, 292] width 79 height 10
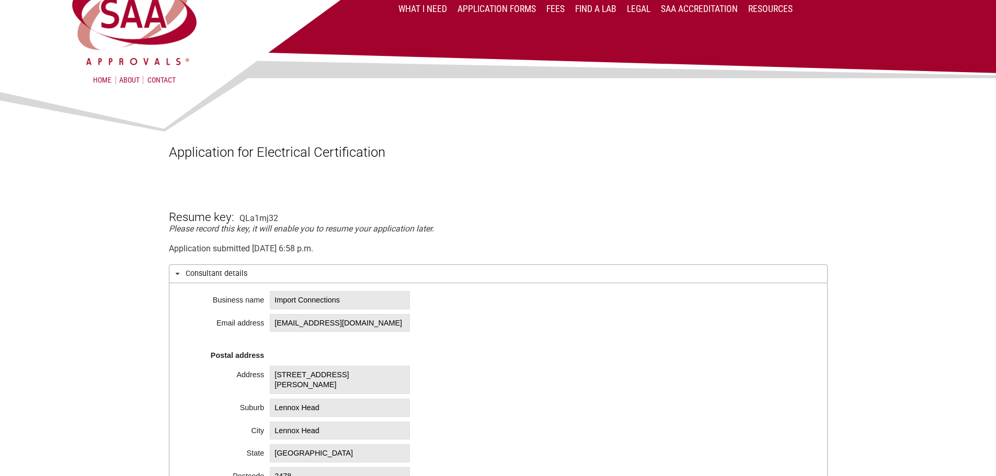
scroll to position [0, 0]
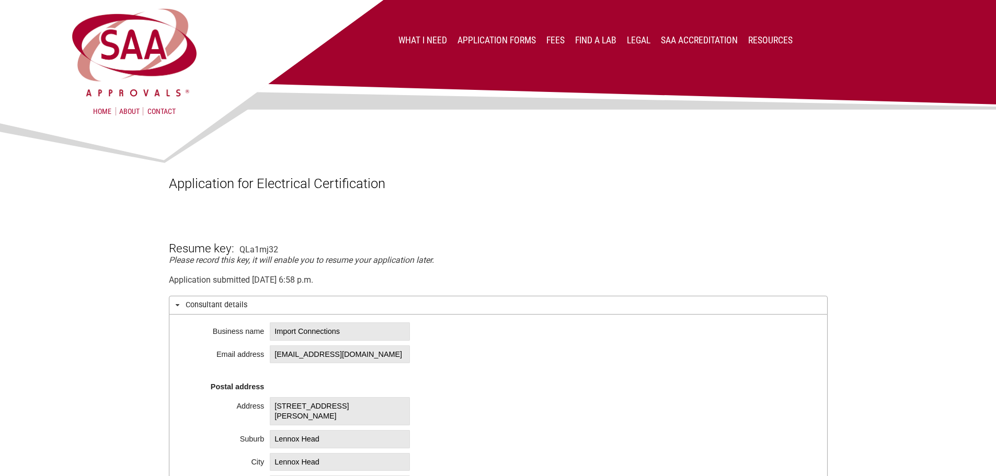
click at [249, 261] on em "Please record this key, it will enable you to resume your application later." at bounding box center [301, 260] width 265 height 10
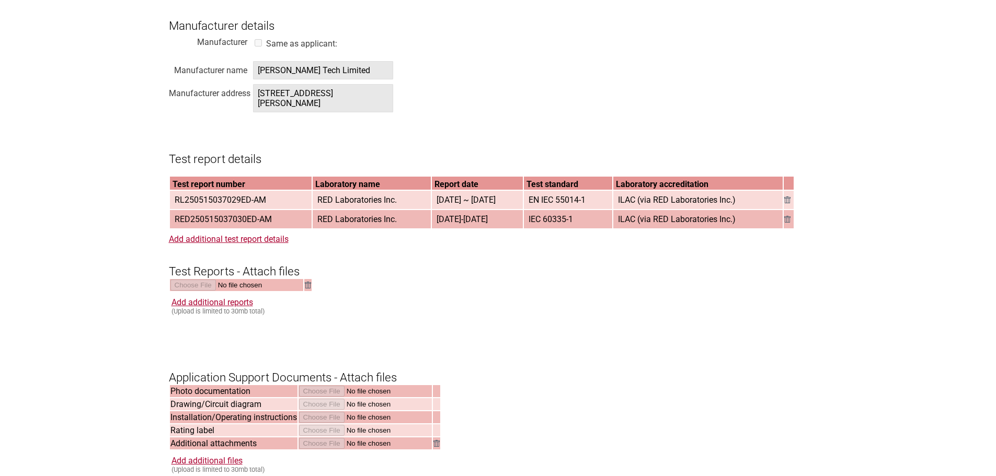
scroll to position [1360, 0]
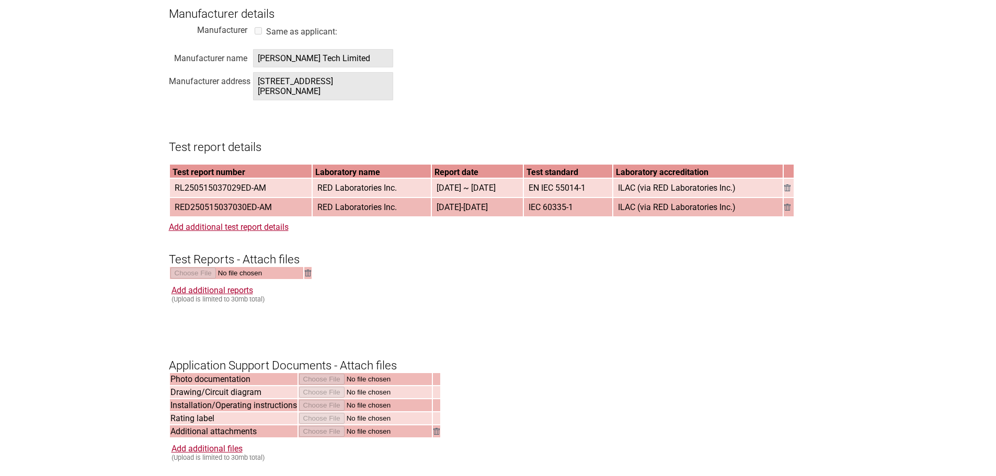
click at [281, 267] on h3 "Test Reports - Attach files" at bounding box center [498, 250] width 659 height 31
click at [279, 280] on table at bounding box center [241, 273] width 144 height 14
drag, startPoint x: 210, startPoint y: 248, endPoint x: 210, endPoint y: 254, distance: 5.8
click at [210, 253] on h3 "Test Reports - Attach files" at bounding box center [498, 250] width 659 height 31
click at [214, 238] on form "Resume key: QLa1mj32 Please record this key, it will enable you to resume your …" at bounding box center [498, 32] width 659 height 2351
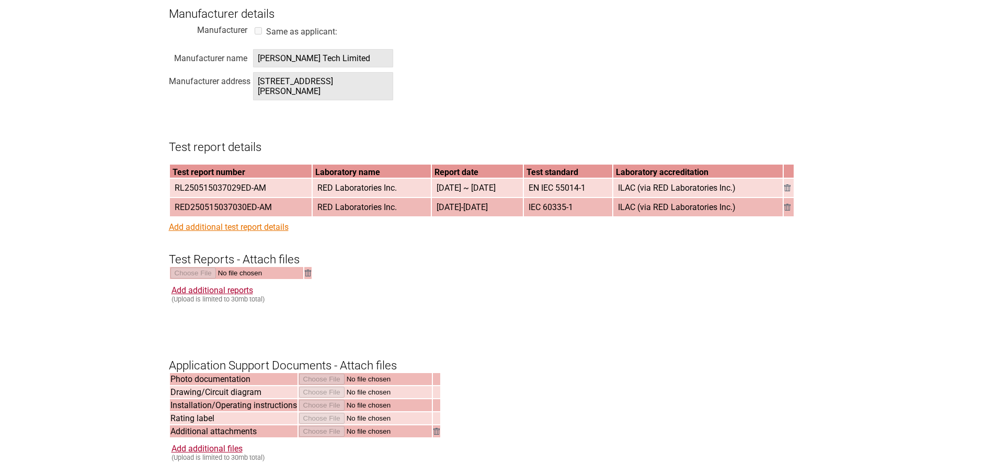
click at [217, 226] on div "Add additional test report details" at bounding box center [208, 225] width 78 height 10
click at [216, 228] on link "Add additional test report details" at bounding box center [229, 227] width 120 height 10
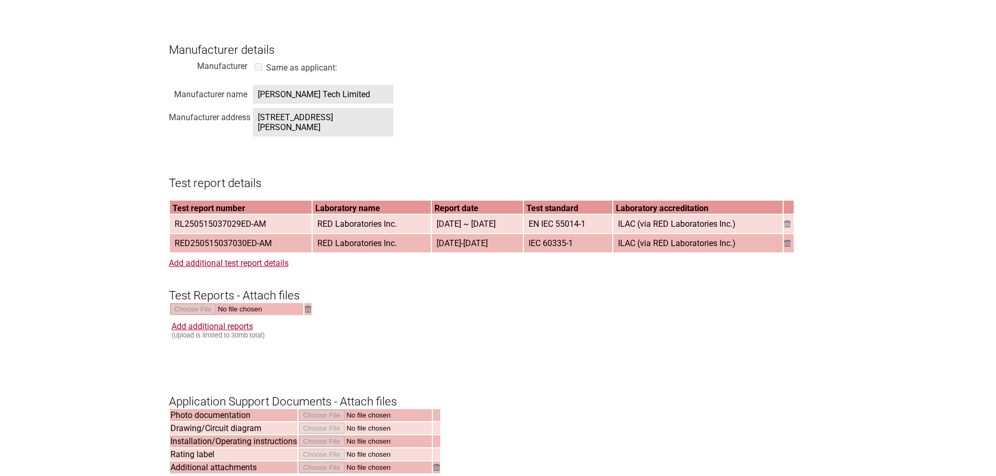
scroll to position [1179, 0]
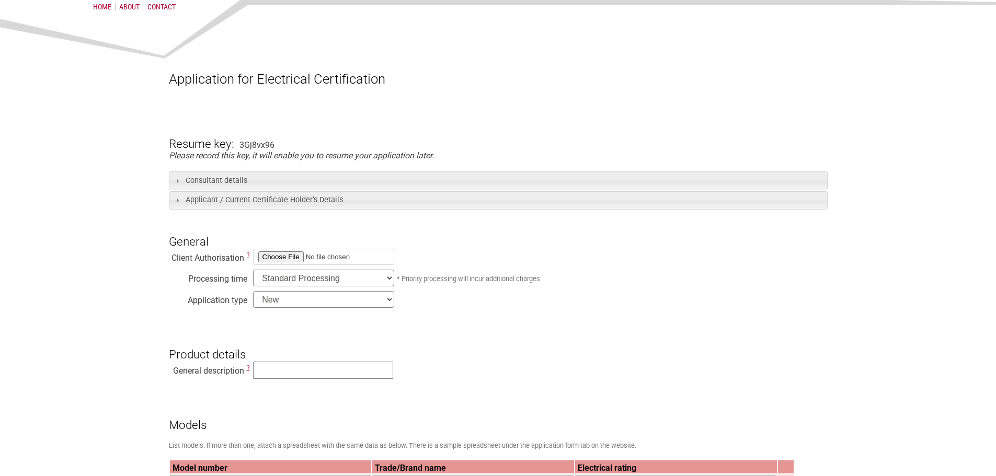
scroll to position [157, 0]
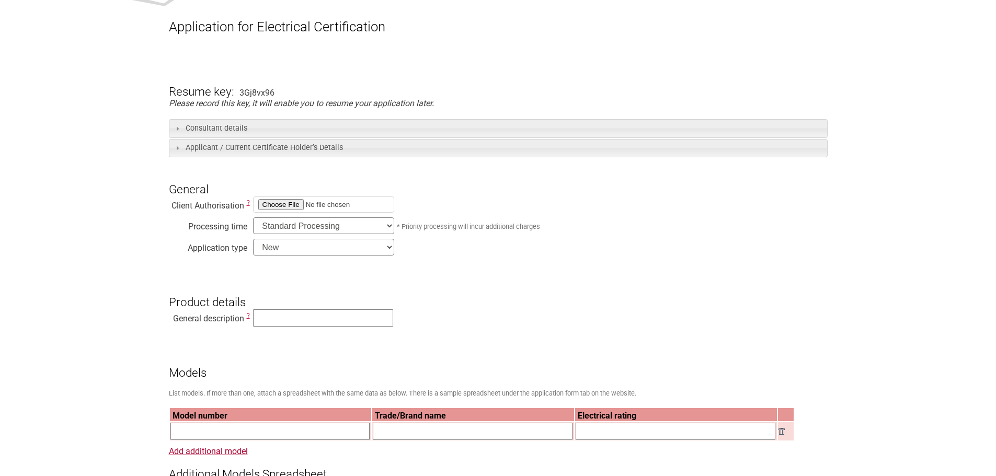
click at [270, 203] on input "file" at bounding box center [323, 205] width 141 height 16
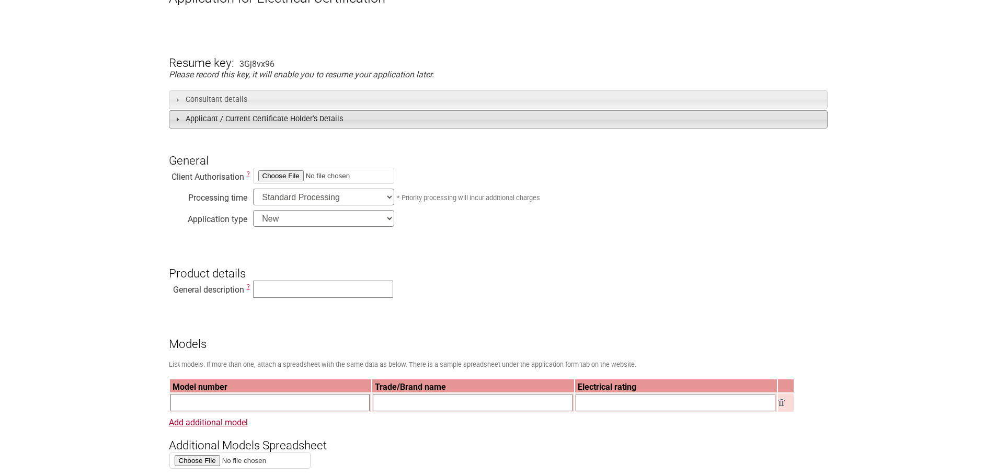
scroll to position [209, 0]
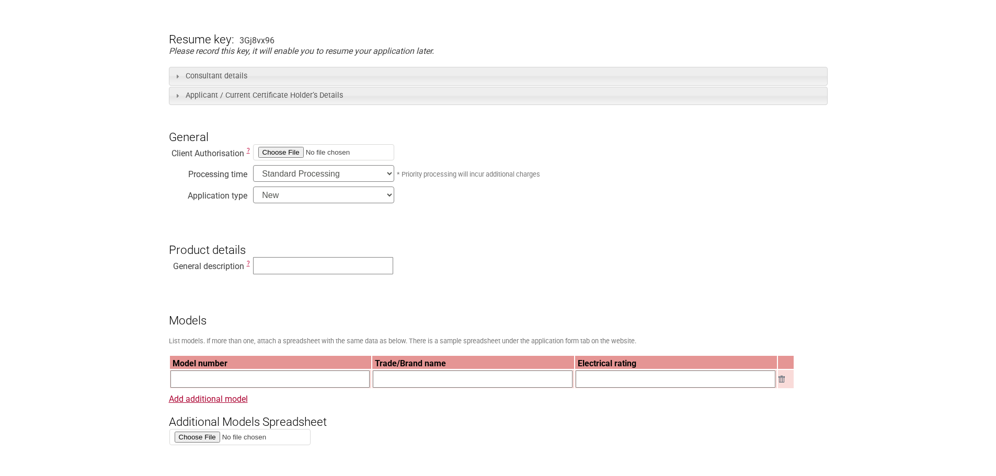
click at [277, 154] on input "file" at bounding box center [323, 152] width 141 height 16
click at [251, 151] on div "Client Authorisation ?" at bounding box center [498, 154] width 659 height 21
click at [248, 152] on span "?" at bounding box center [248, 150] width 3 height 7
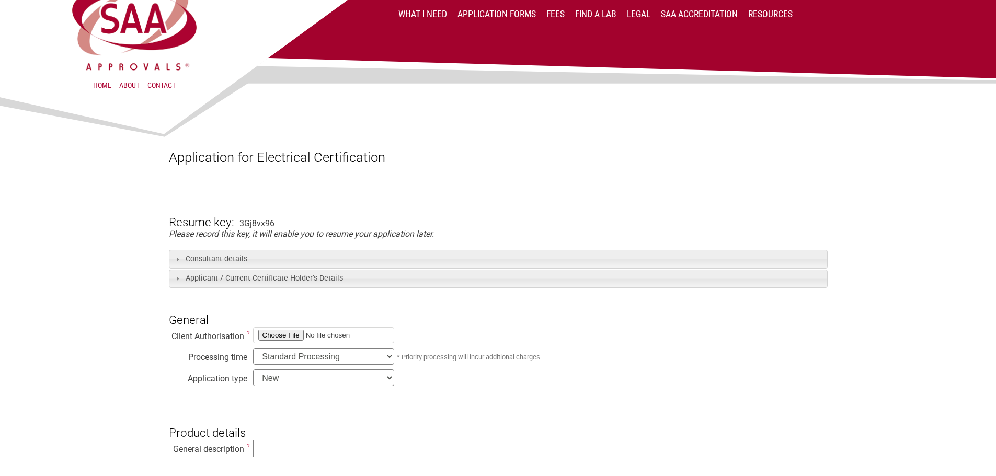
scroll to position [52, 0]
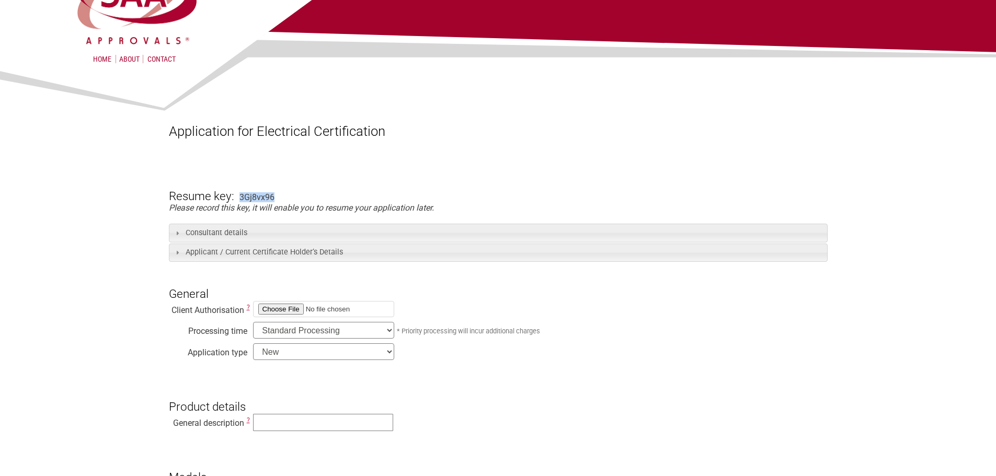
drag, startPoint x: 283, startPoint y: 197, endPoint x: 238, endPoint y: 198, distance: 45.0
copy div "3Gj8vx96"
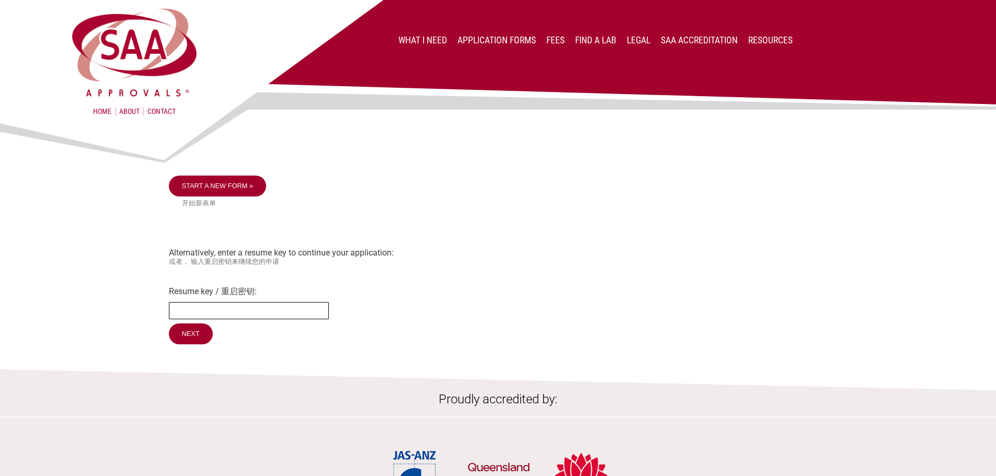
click at [190, 309] on input "Resume key / 重启密钥:" at bounding box center [249, 310] width 160 height 17
paste input "3Gj8vx96"
type input "3Gj8vx96"
click at [199, 343] on input "Next" at bounding box center [191, 335] width 45 height 22
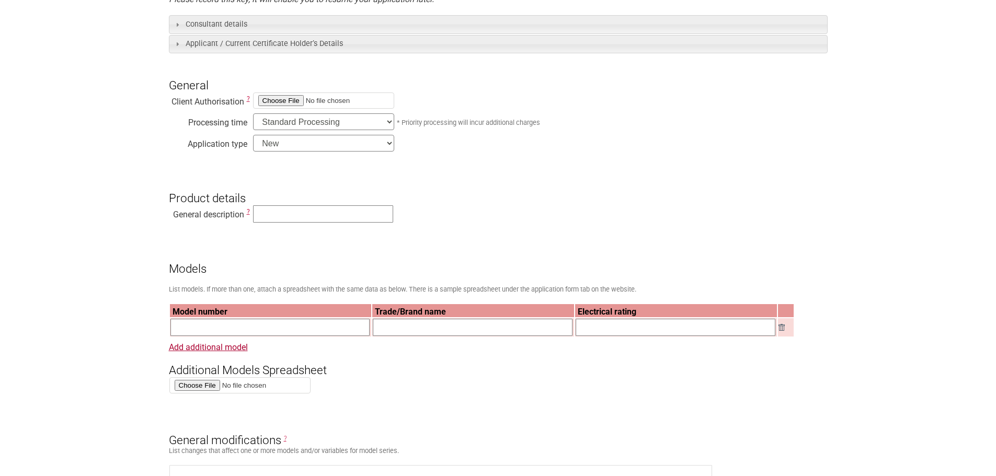
scroll to position [262, 0]
click at [275, 214] on input "text" at bounding box center [323, 213] width 140 height 17
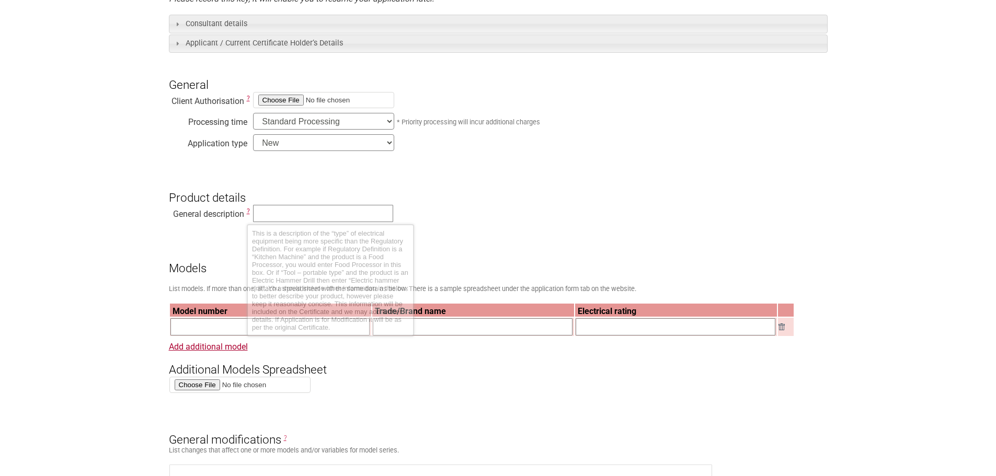
click at [249, 215] on span "?" at bounding box center [248, 211] width 3 height 7
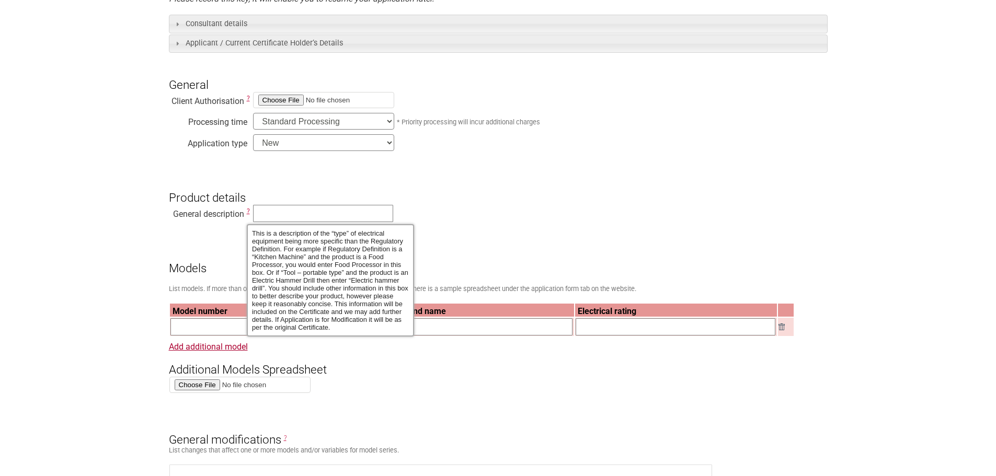
click at [249, 215] on span "?" at bounding box center [248, 211] width 3 height 7
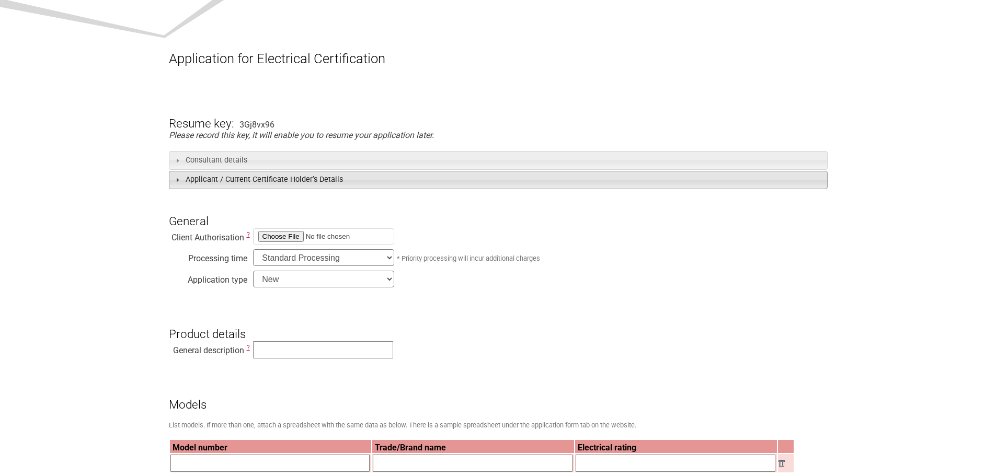
scroll to position [105, 0]
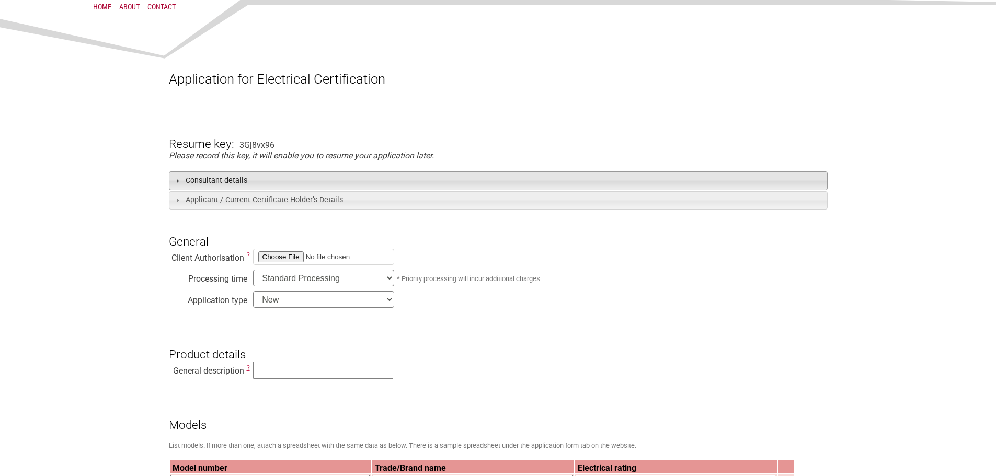
click at [176, 181] on span at bounding box center [177, 181] width 8 height 8
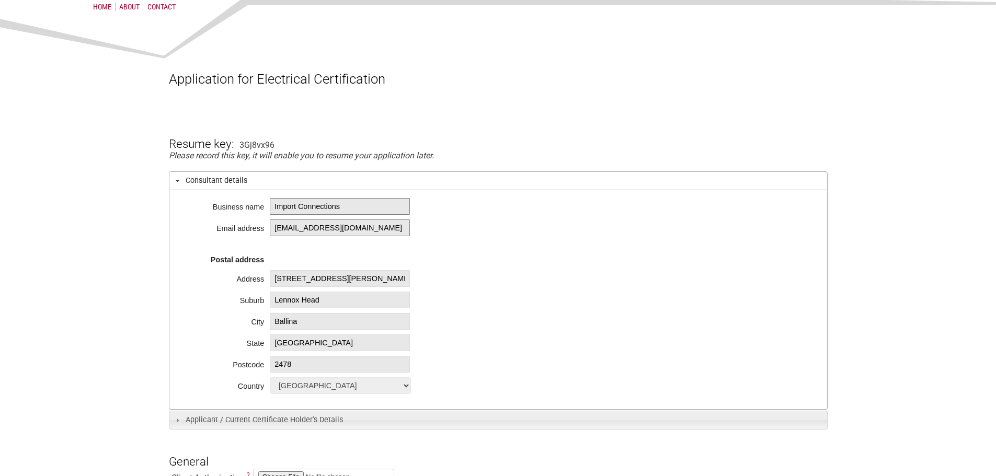
click at [176, 180] on span at bounding box center [177, 181] width 8 height 8
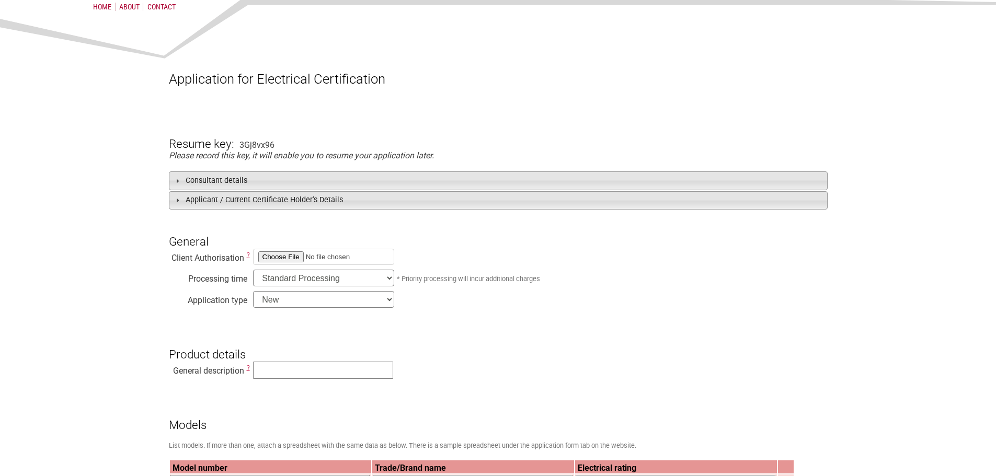
click at [179, 202] on span at bounding box center [177, 200] width 8 height 8
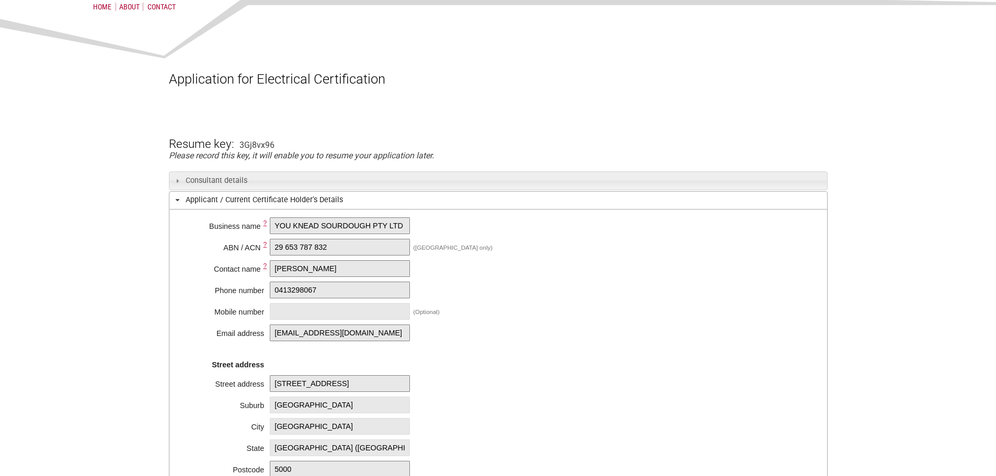
click at [179, 202] on span at bounding box center [177, 200] width 8 height 8
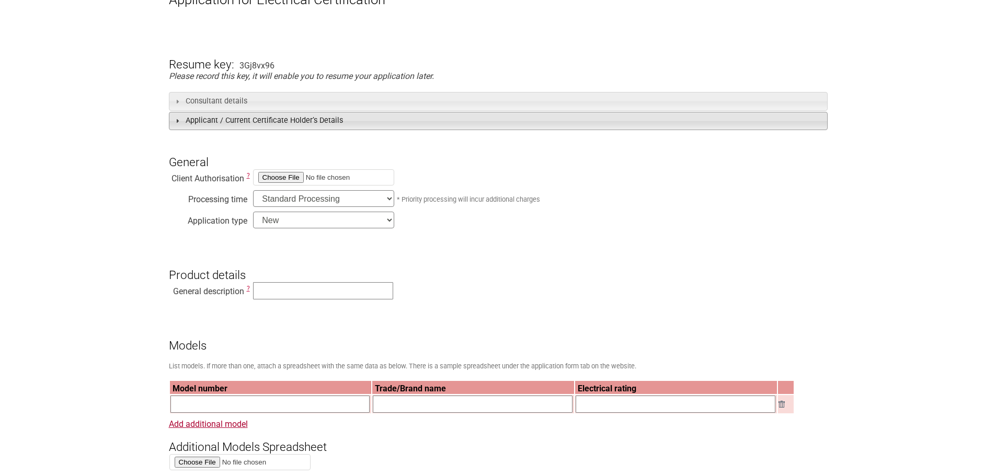
scroll to position [209, 0]
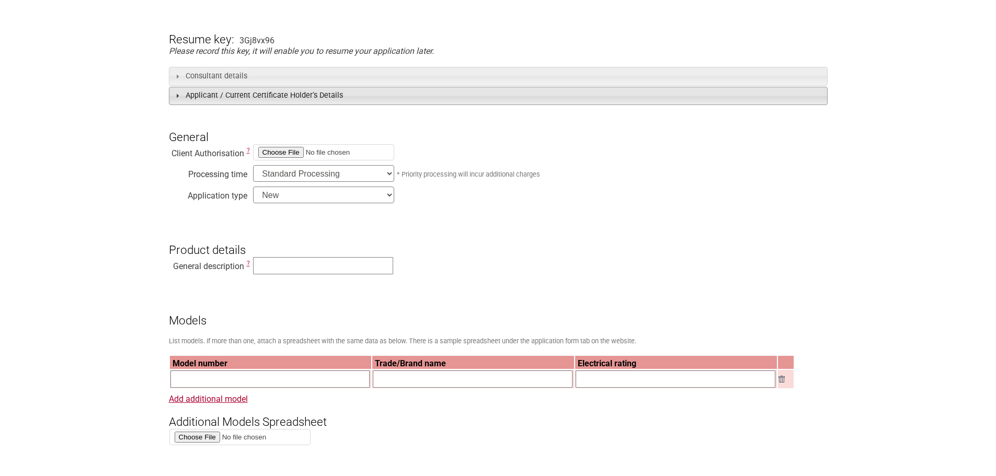
click at [372, 175] on select "Standard Processing Priority Processing (24 hours)" at bounding box center [323, 173] width 141 height 17
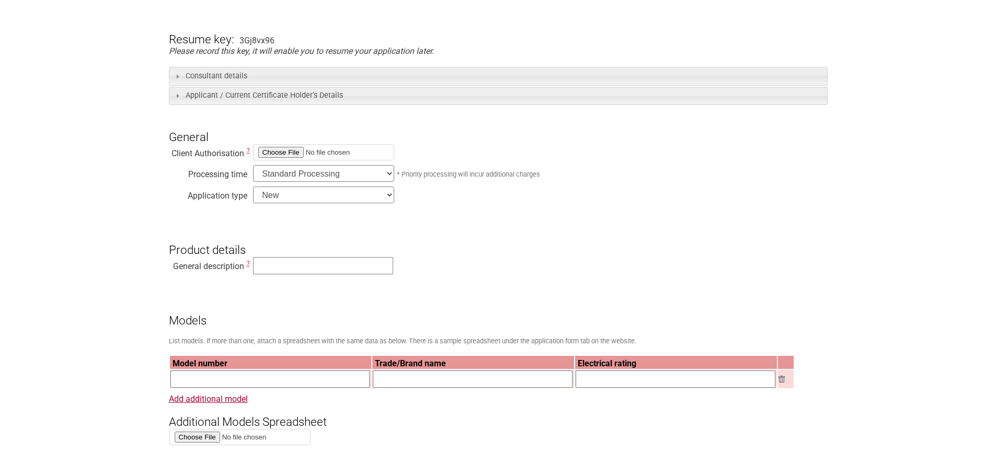
click at [372, 175] on select "Standard Processing Priority Processing (24 hours)" at bounding box center [323, 173] width 141 height 17
click at [355, 197] on select "New Modification Renewal Co-licence" at bounding box center [323, 195] width 141 height 17
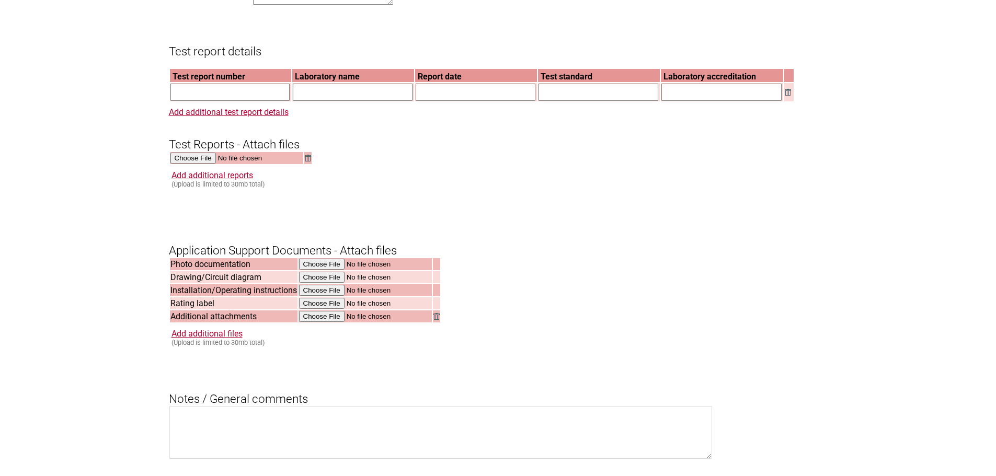
scroll to position [941, 0]
click at [209, 322] on td "Additional attachments" at bounding box center [234, 316] width 128 height 12
click at [201, 309] on td "Rating label" at bounding box center [234, 303] width 128 height 12
click at [182, 296] on td "Installation/Operating instructions" at bounding box center [234, 290] width 128 height 12
click at [596, 41] on h3 "Test report details" at bounding box center [498, 41] width 659 height 31
